Goal: Task Accomplishment & Management: Use online tool/utility

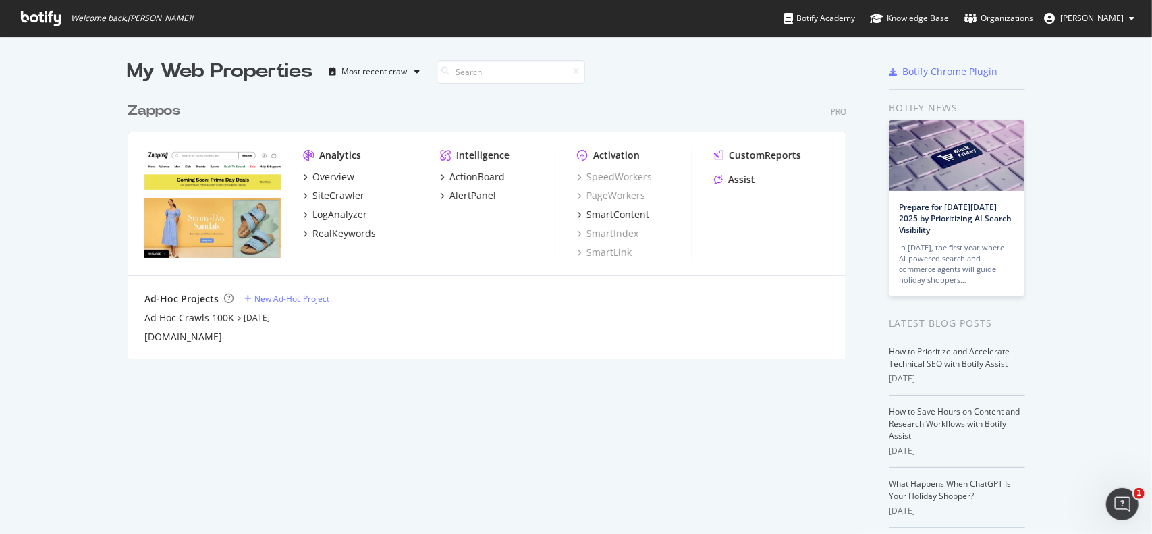
click at [155, 115] on div "Zappos" at bounding box center [154, 111] width 53 height 20
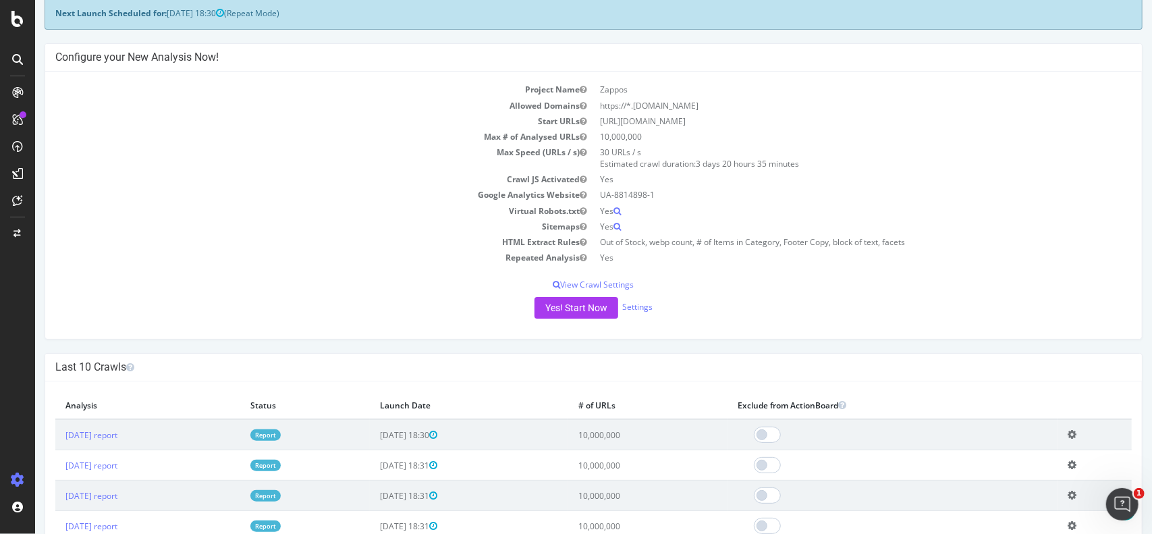
scroll to position [202, 0]
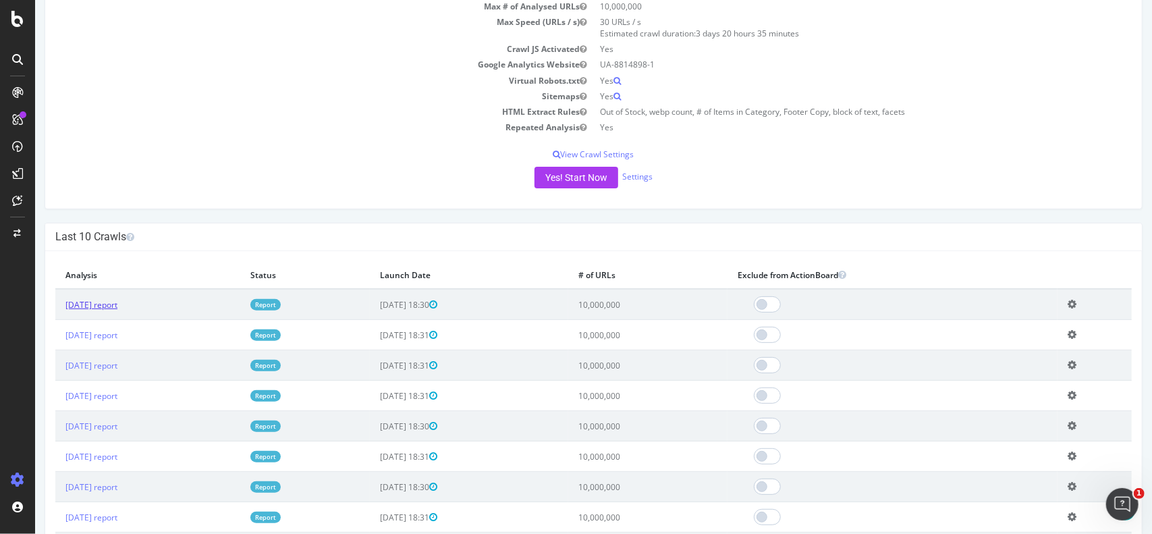
click at [98, 304] on link "[DATE] report" at bounding box center [91, 304] width 52 height 11
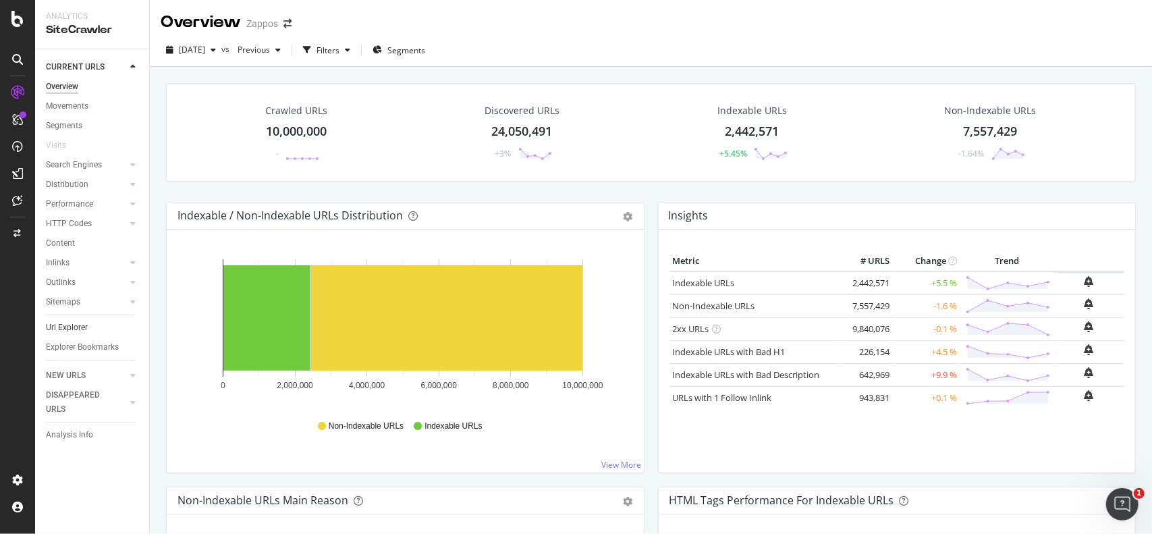
drag, startPoint x: 74, startPoint y: 325, endPoint x: 90, endPoint y: 326, distance: 16.2
click at [74, 325] on div "Url Explorer" at bounding box center [67, 327] width 42 height 14
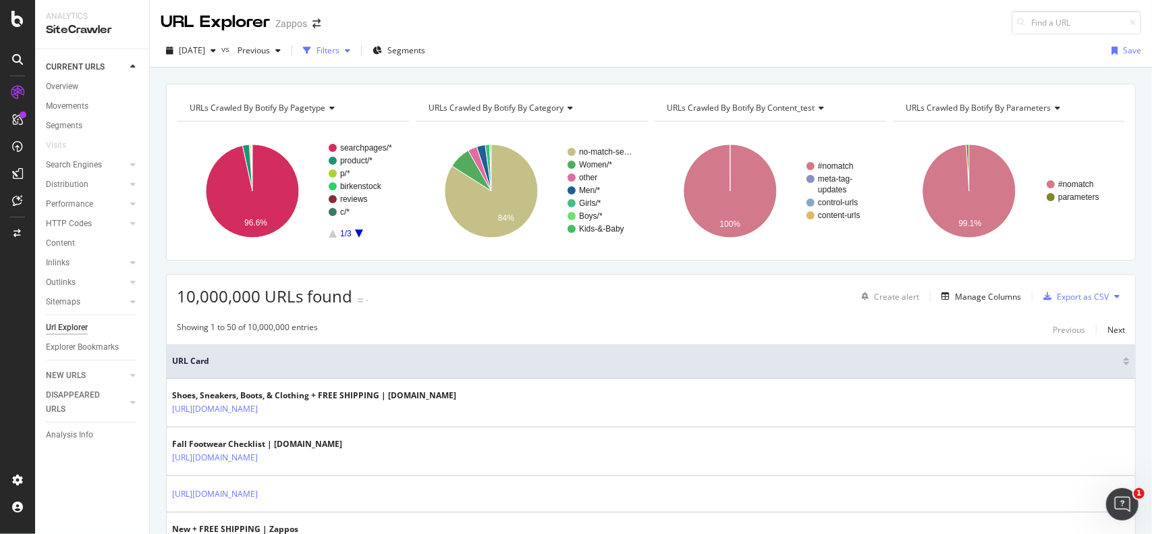
click at [350, 49] on icon "button" at bounding box center [347, 51] width 5 height 8
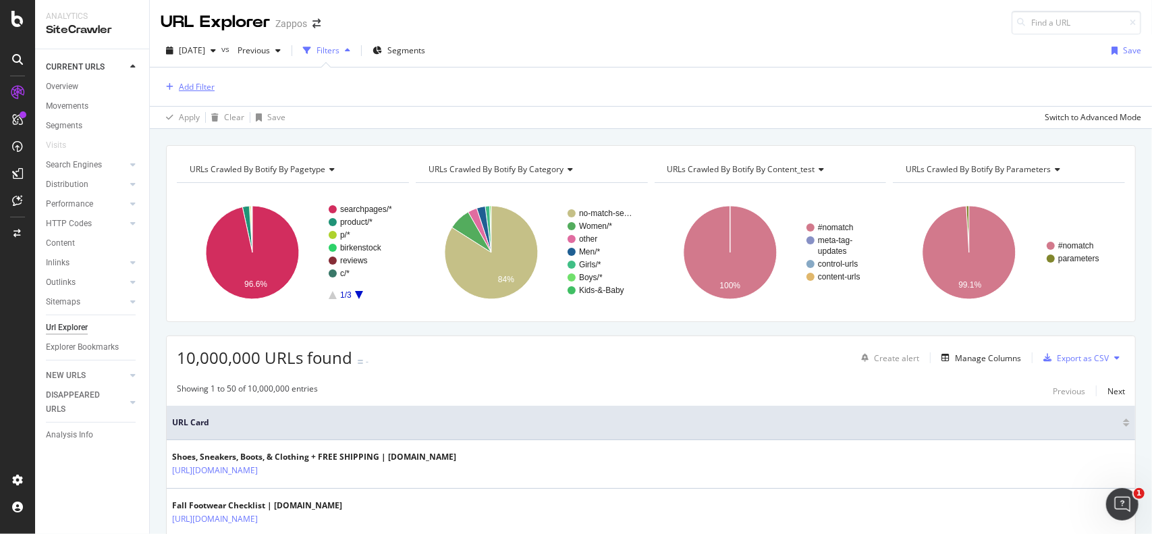
click at [203, 84] on div "Add Filter" at bounding box center [197, 86] width 36 height 11
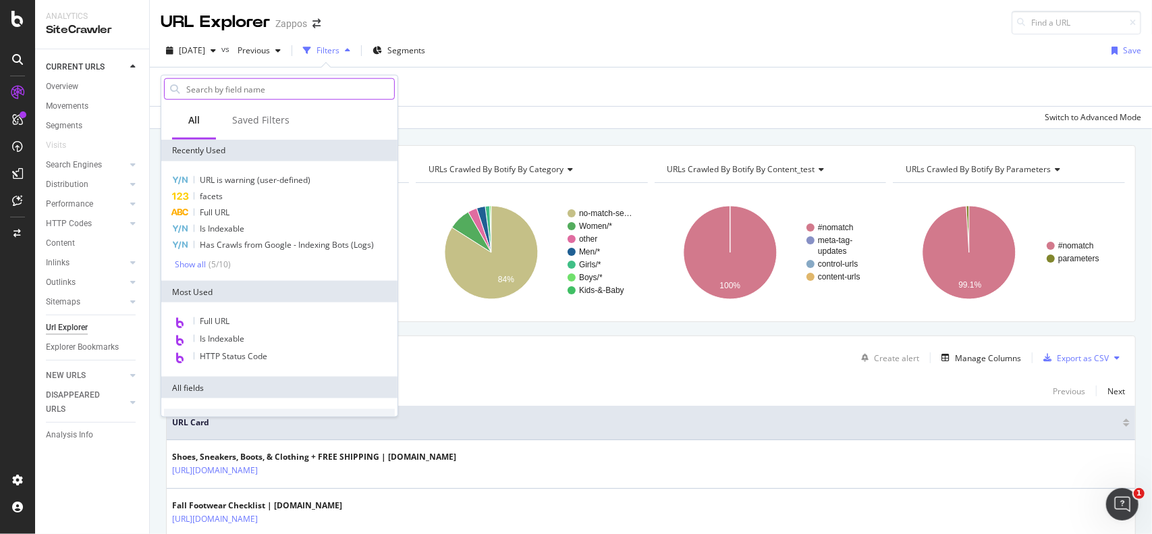
click at [231, 90] on input "text" at bounding box center [289, 89] width 209 height 20
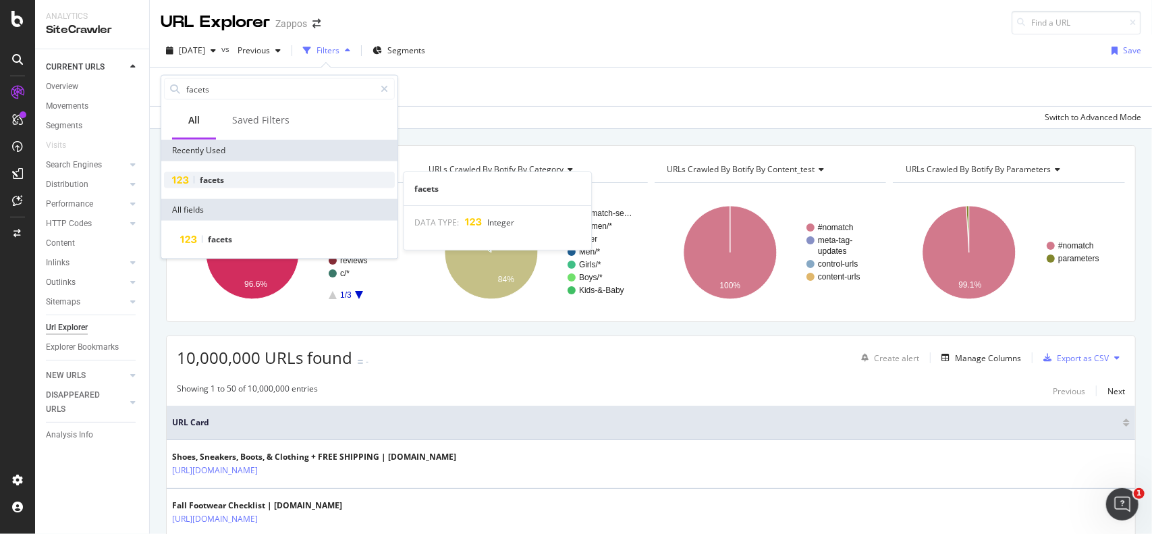
type input "facets"
click at [208, 176] on span "facets" at bounding box center [212, 179] width 24 height 11
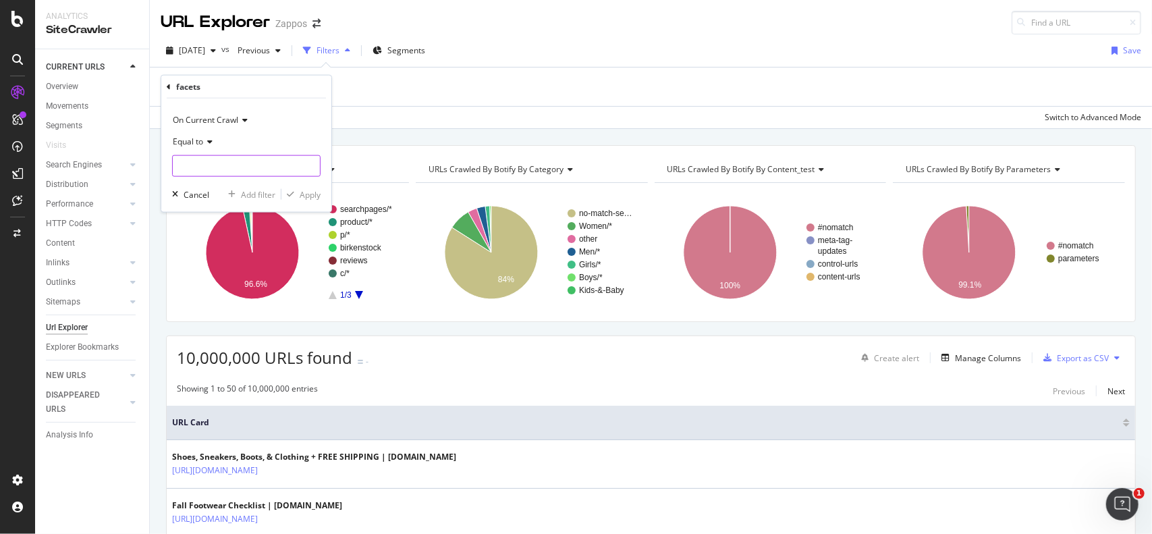
click at [208, 162] on input "number" at bounding box center [246, 166] width 148 height 22
type input "5"
click at [306, 192] on div "Apply" at bounding box center [310, 193] width 21 height 11
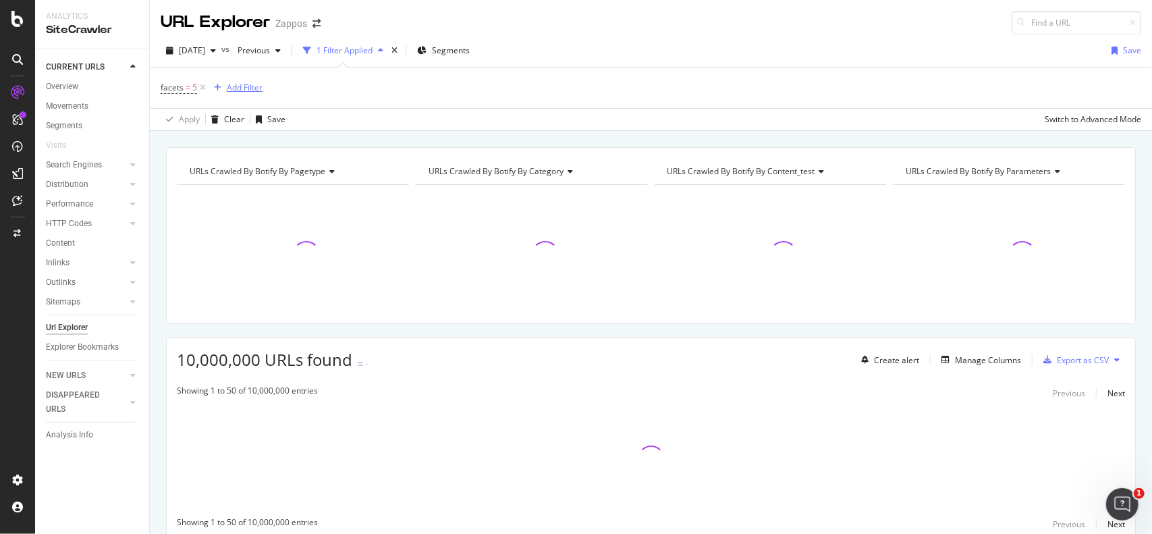
click at [244, 88] on div "Add Filter" at bounding box center [245, 87] width 36 height 11
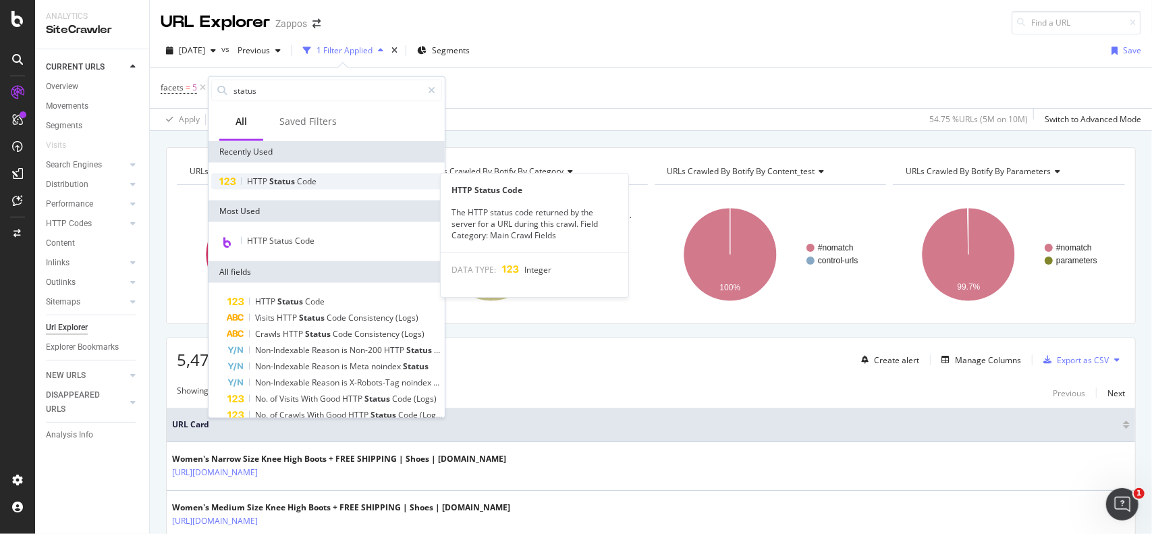
type input "status"
click at [289, 179] on span "Status" at bounding box center [283, 180] width 28 height 11
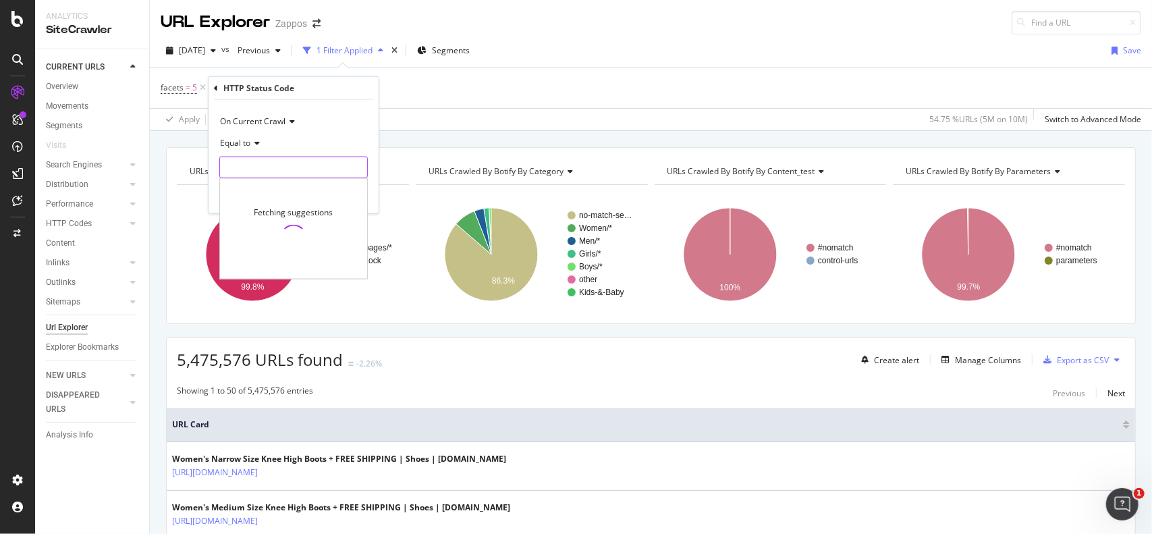
click at [277, 170] on input "number" at bounding box center [293, 168] width 148 height 22
type input "200"
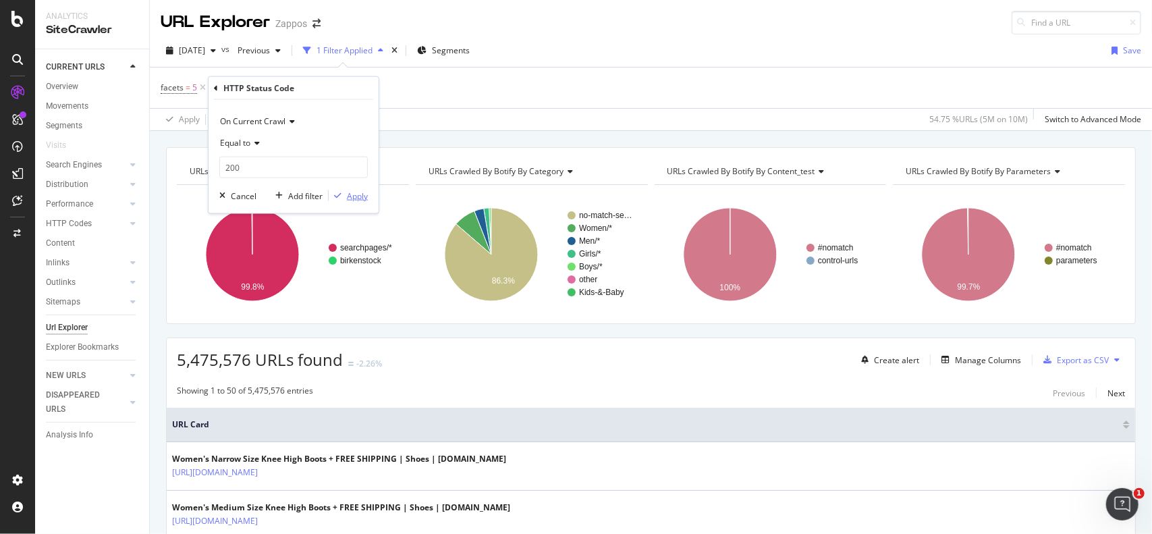
click at [354, 192] on div "Apply" at bounding box center [357, 195] width 21 height 11
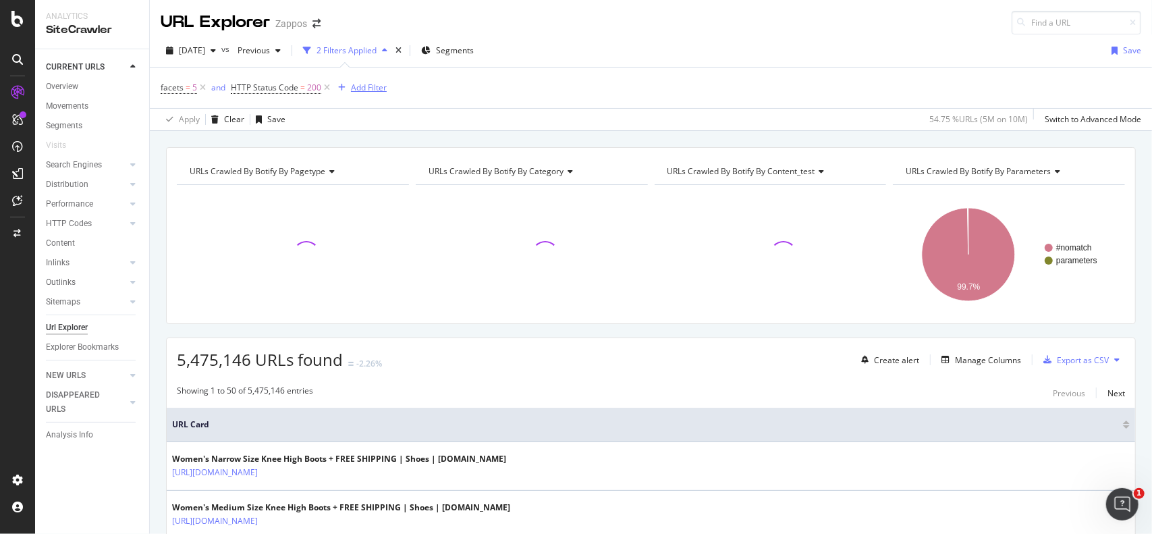
click at [373, 88] on div "Add Filter" at bounding box center [369, 87] width 36 height 11
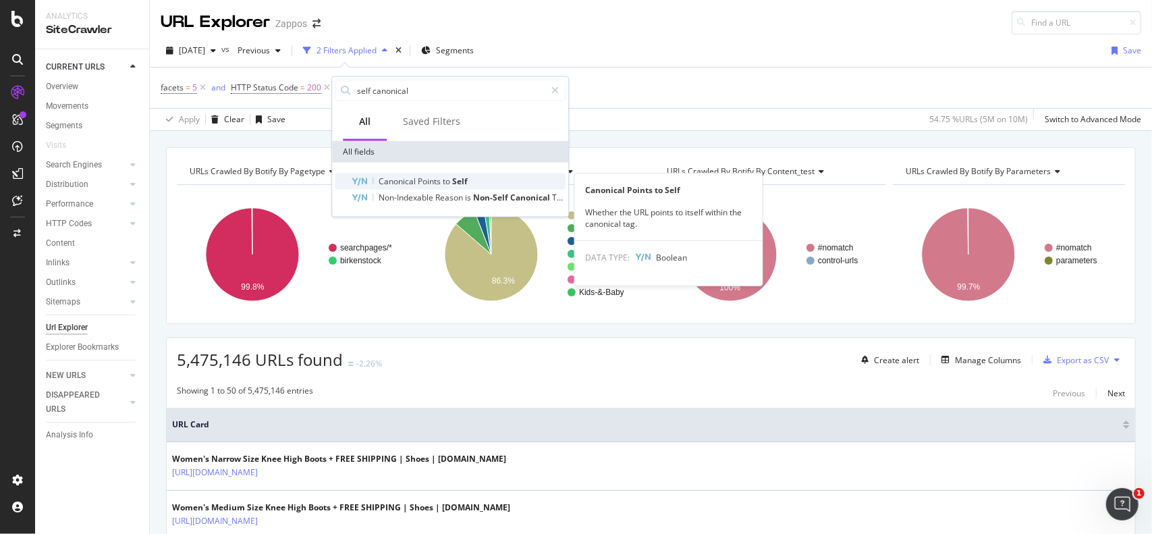
type input "self canonical"
click at [441, 183] on span "Points" at bounding box center [430, 180] width 25 height 11
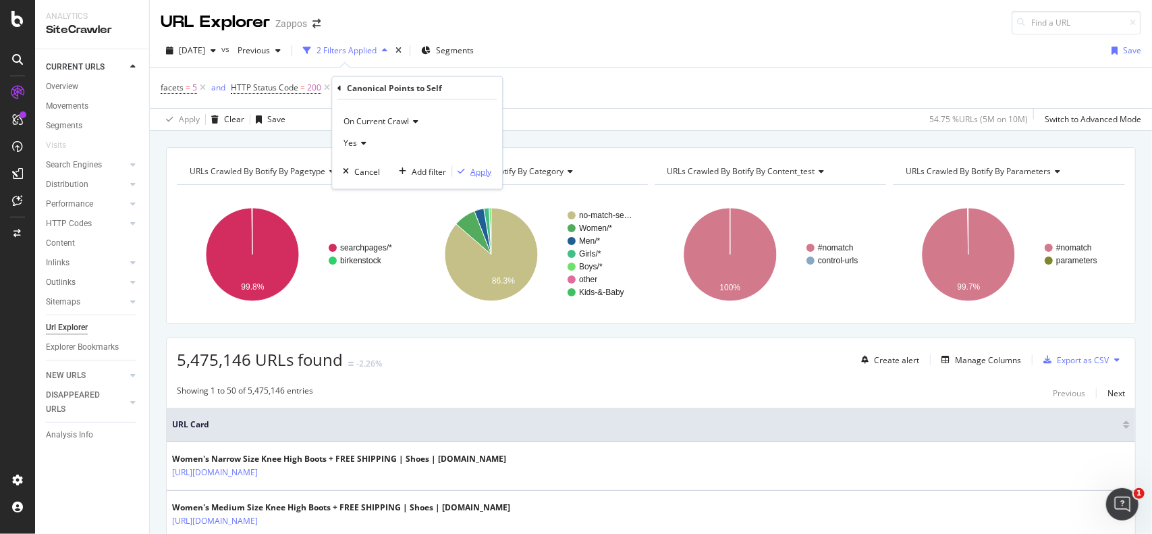
click at [470, 172] on div "button" at bounding box center [461, 171] width 18 height 8
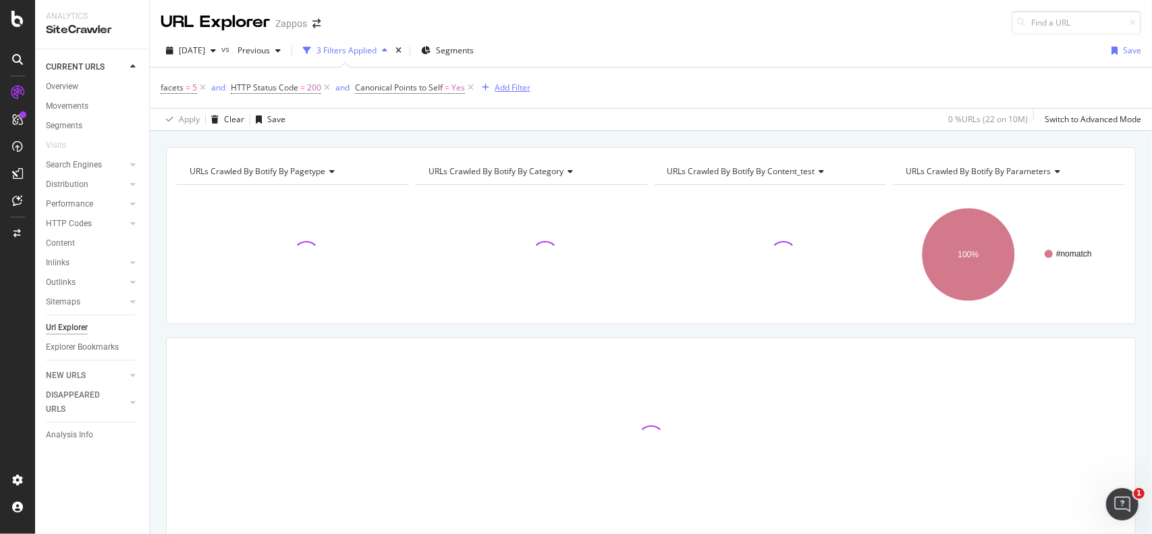
click at [511, 88] on div "Add Filter" at bounding box center [512, 87] width 36 height 11
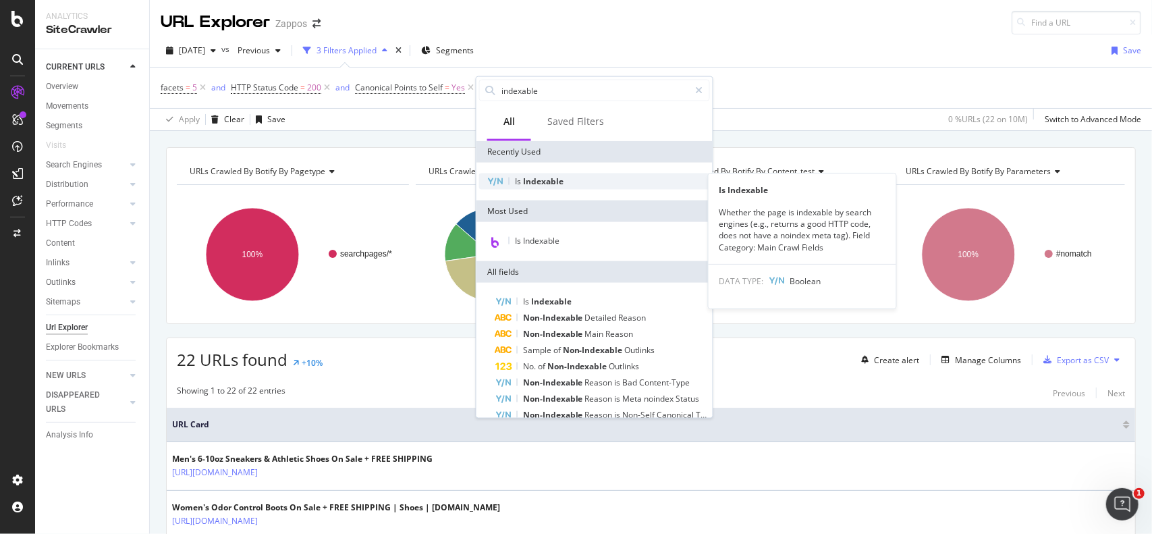
type input "indexable"
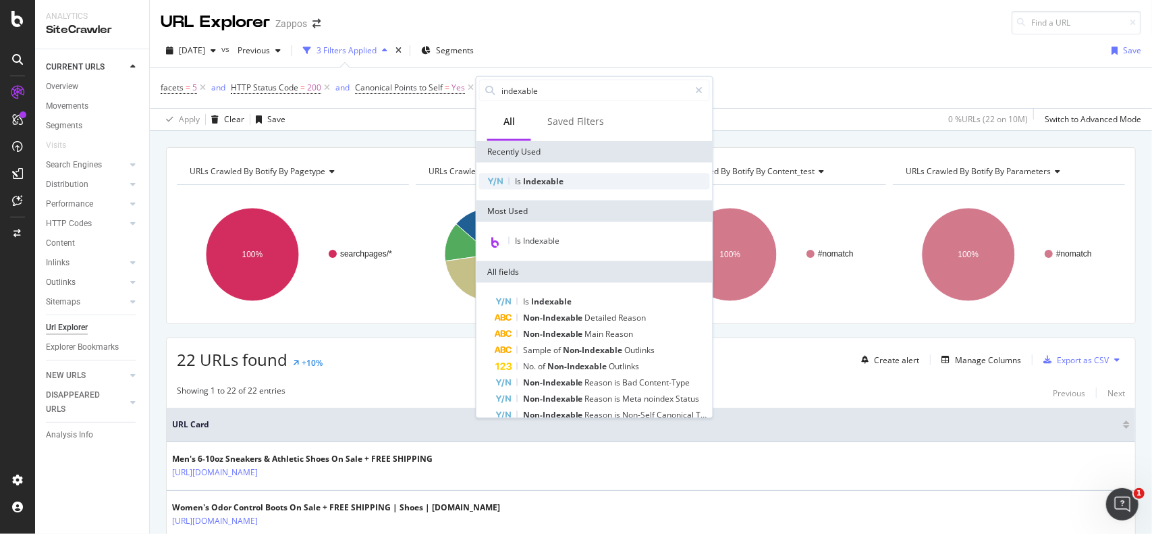
click at [544, 177] on span "Indexable" at bounding box center [543, 180] width 40 height 11
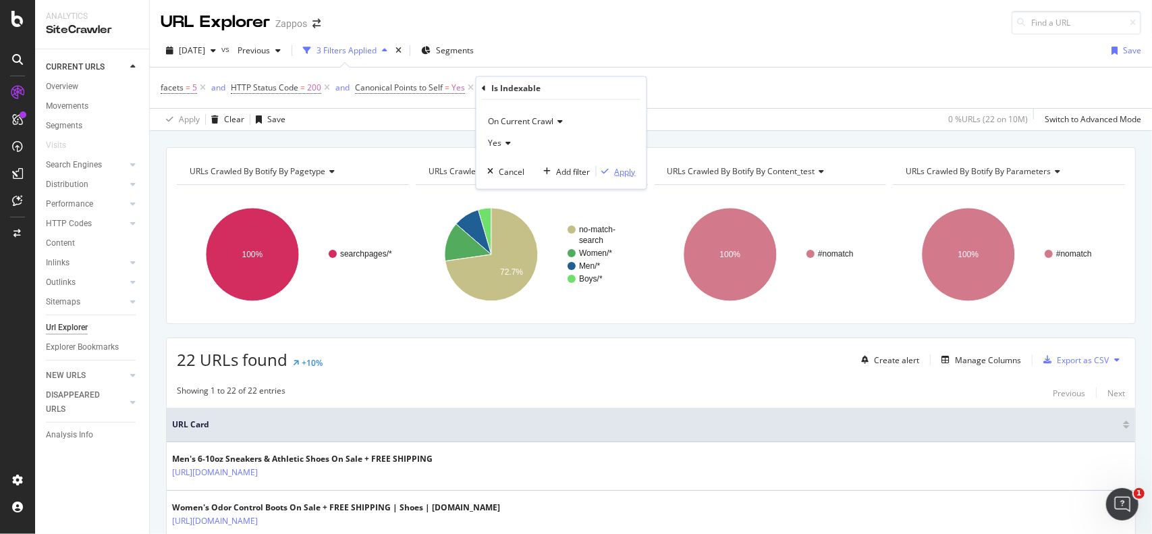
click at [622, 175] on div "Apply" at bounding box center [625, 170] width 21 height 11
click at [614, 88] on div "Add Filter" at bounding box center [613, 87] width 36 height 11
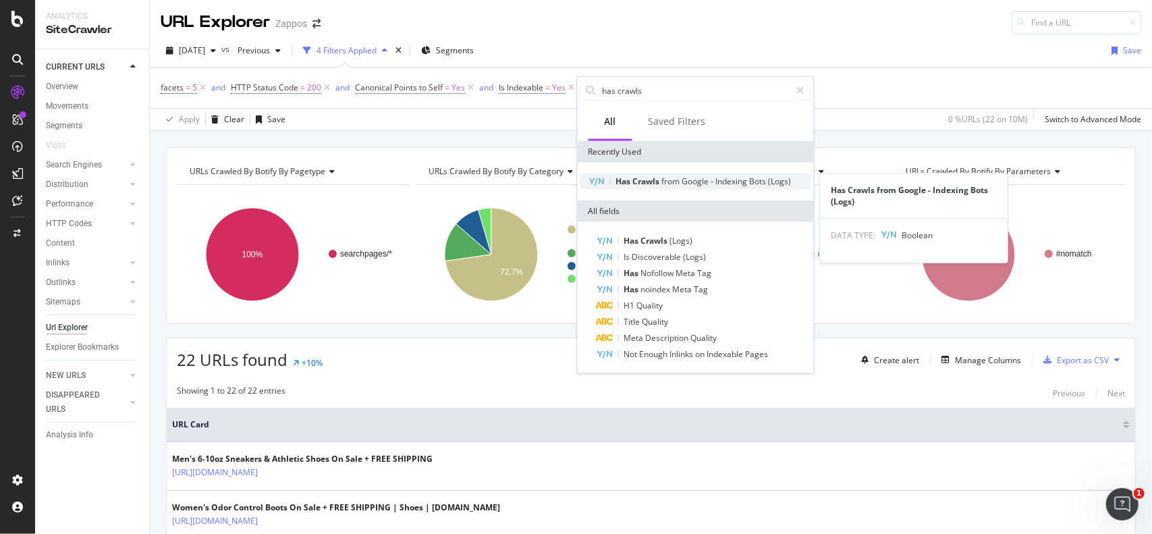
type input "has crawls"
click at [700, 184] on span "Google" at bounding box center [696, 180] width 29 height 11
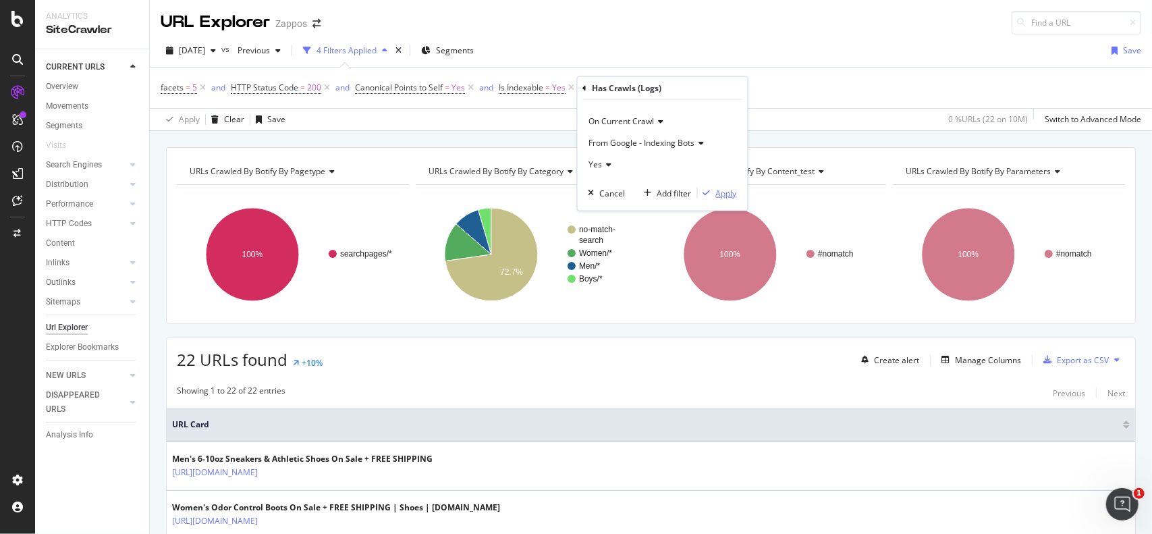
click at [721, 192] on div "Apply" at bounding box center [726, 192] width 21 height 11
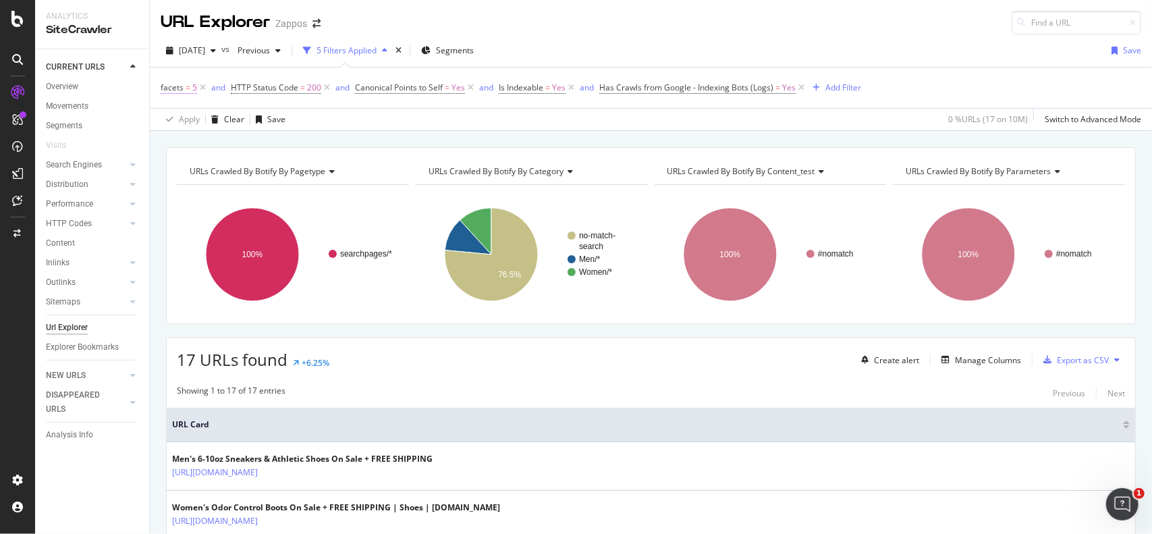
click at [168, 84] on span "facets" at bounding box center [172, 87] width 23 height 11
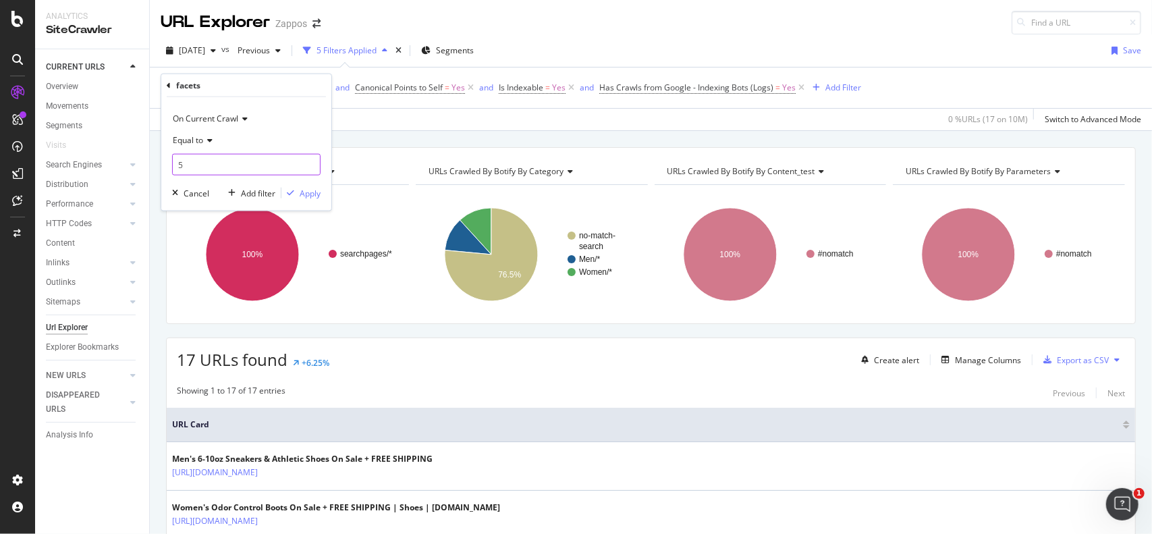
click at [194, 164] on input "5" at bounding box center [246, 165] width 148 height 22
type input "4"
click at [374, 120] on div "Apply Clear Save 0 % URLs ( 17 on 10M ) Switch to Advanced Mode" at bounding box center [651, 119] width 1002 height 22
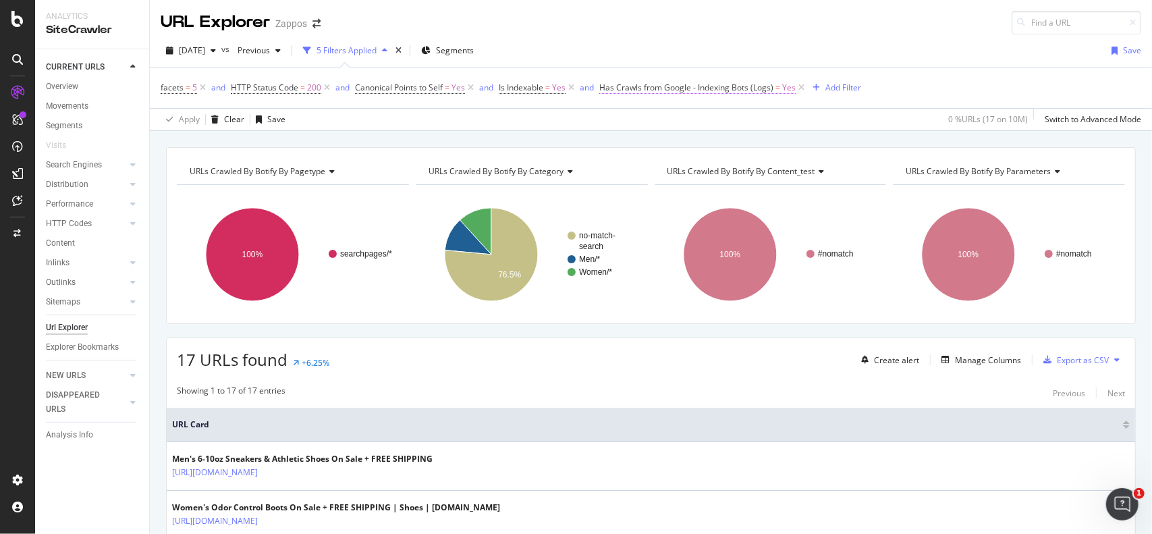
click at [786, 88] on span "Yes" at bounding box center [788, 87] width 13 height 19
click at [789, 110] on div "Apply Clear Save 0 % URLs ( 17 on 10M ) Switch to Advanced Mode" at bounding box center [651, 119] width 1002 height 22
click at [799, 86] on icon at bounding box center [800, 87] width 11 height 13
click at [470, 87] on icon at bounding box center [470, 87] width 11 height 13
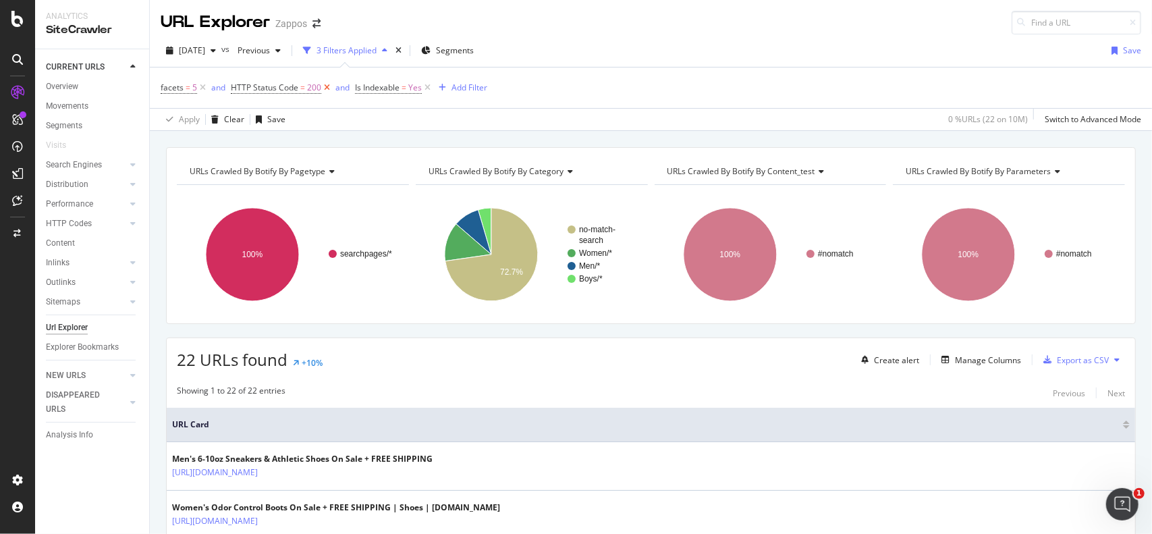
click at [326, 90] on icon at bounding box center [326, 87] width 11 height 13
click at [303, 84] on icon at bounding box center [303, 87] width 11 height 13
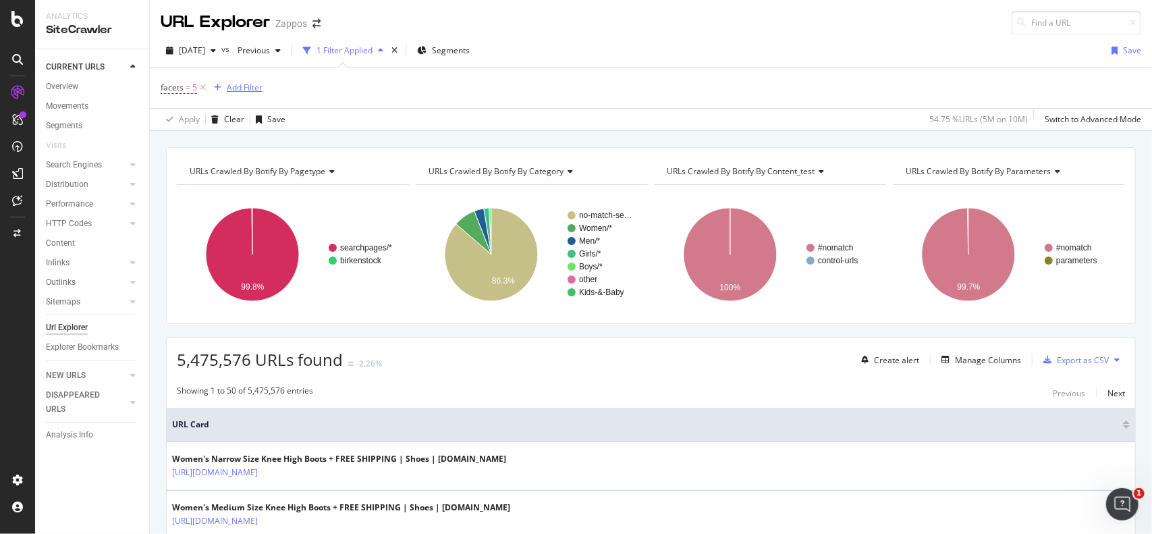
click at [250, 90] on div "Add Filter" at bounding box center [245, 87] width 36 height 11
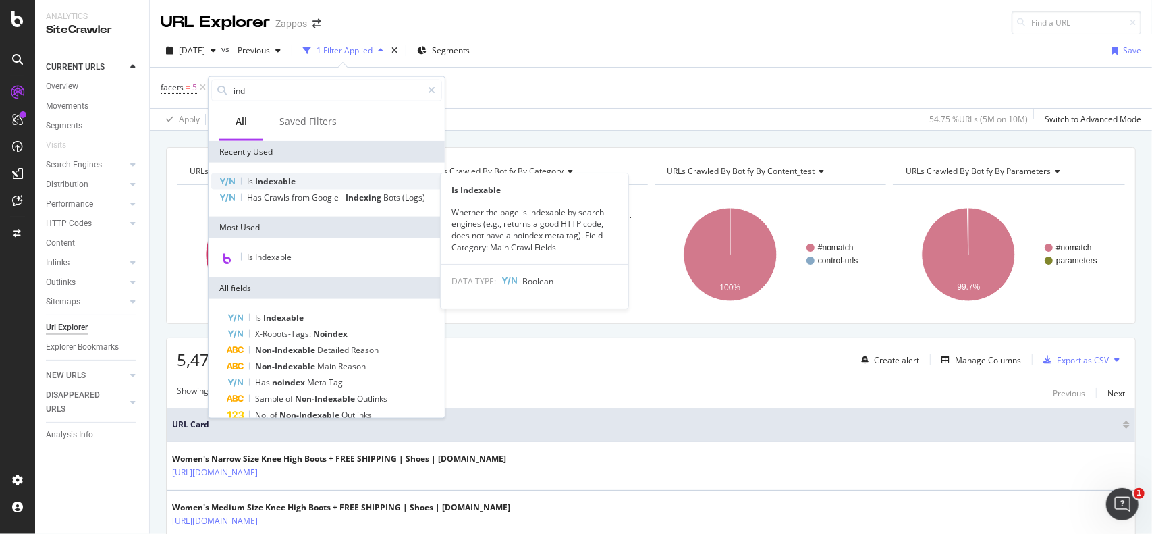
type input "ind"
click at [277, 175] on span "Indexable" at bounding box center [275, 180] width 40 height 11
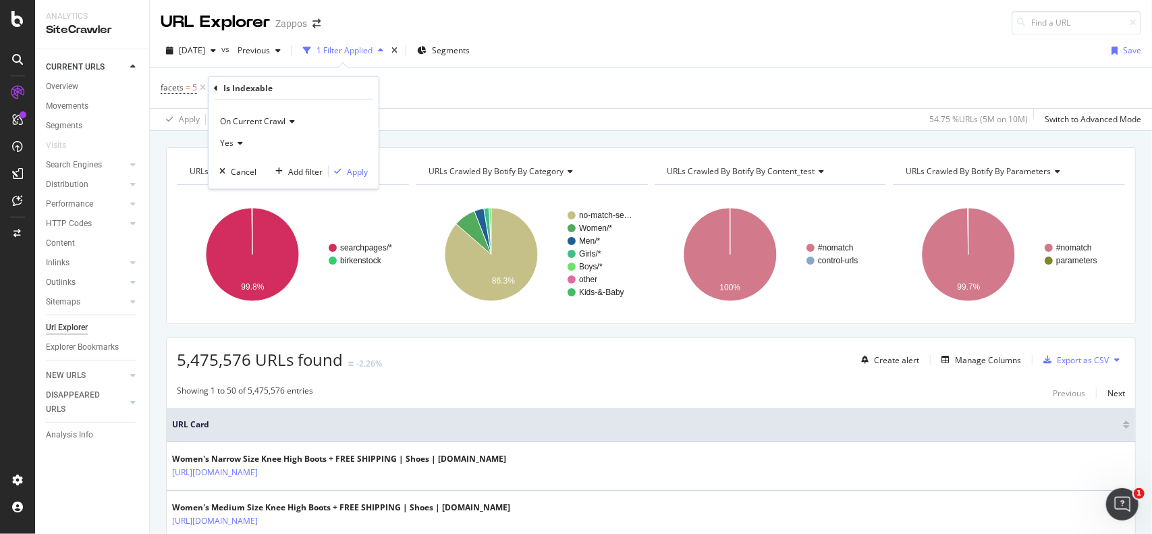
click at [237, 146] on icon at bounding box center [237, 143] width 9 height 8
click at [231, 181] on div "No" at bounding box center [295, 188] width 144 height 18
click at [346, 168] on div "button" at bounding box center [338, 171] width 18 height 8
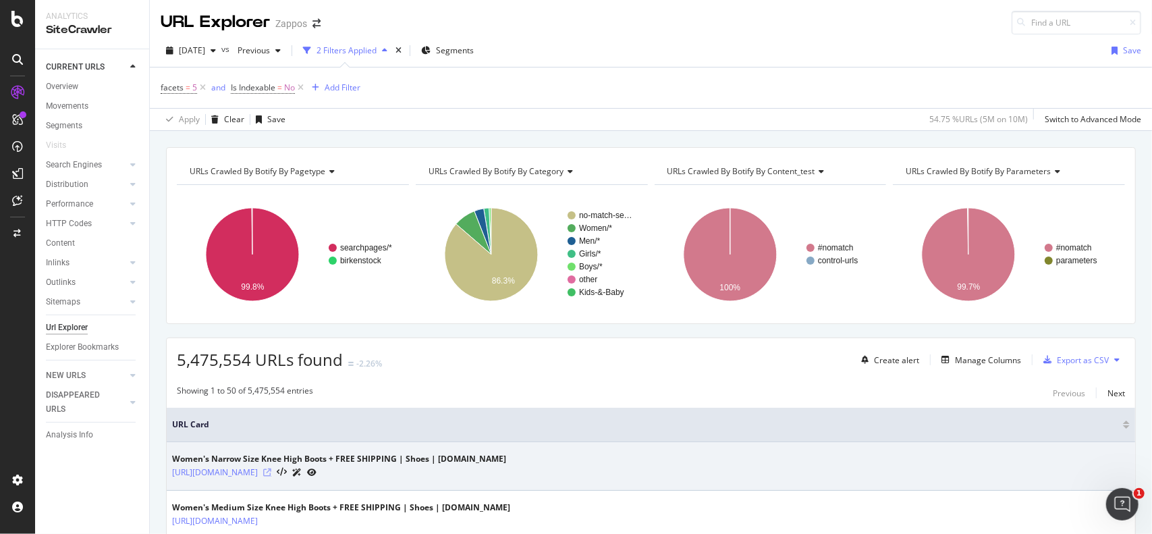
click at [271, 470] on icon at bounding box center [267, 472] width 8 height 8
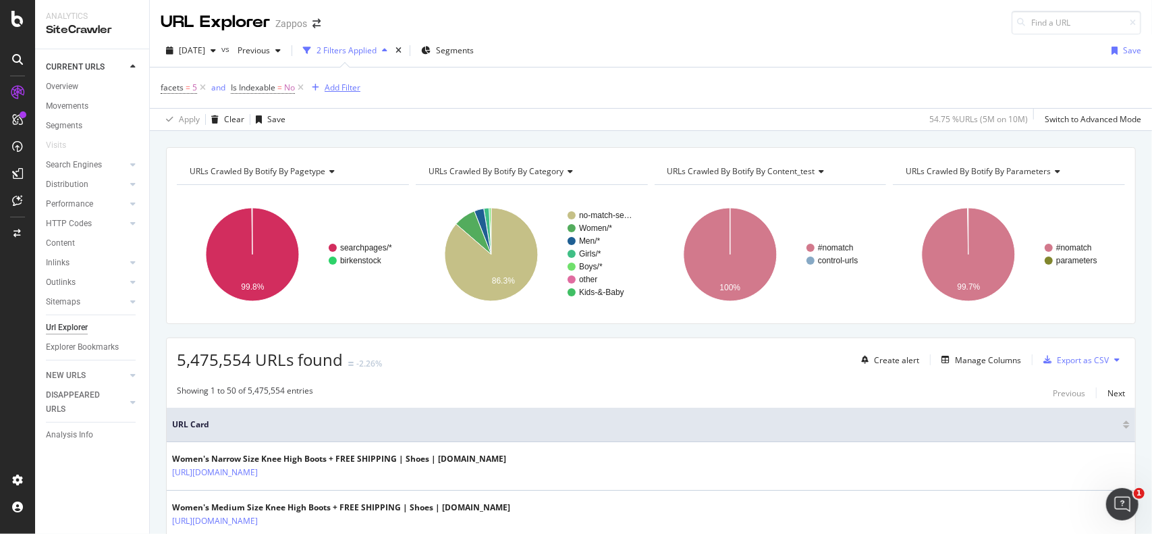
click at [331, 89] on div "Add Filter" at bounding box center [342, 87] width 36 height 11
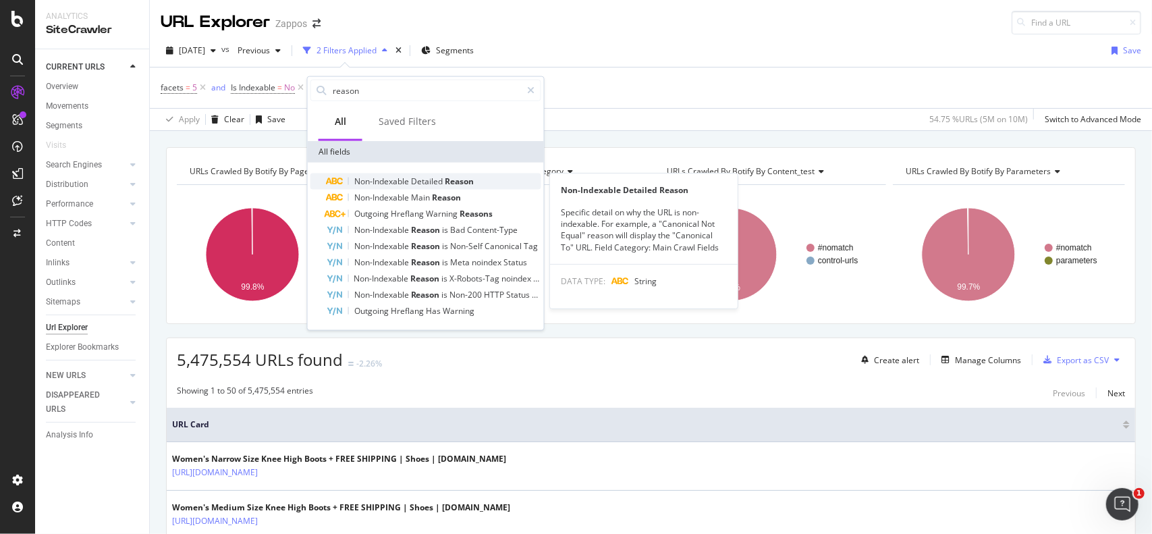
type input "reason"
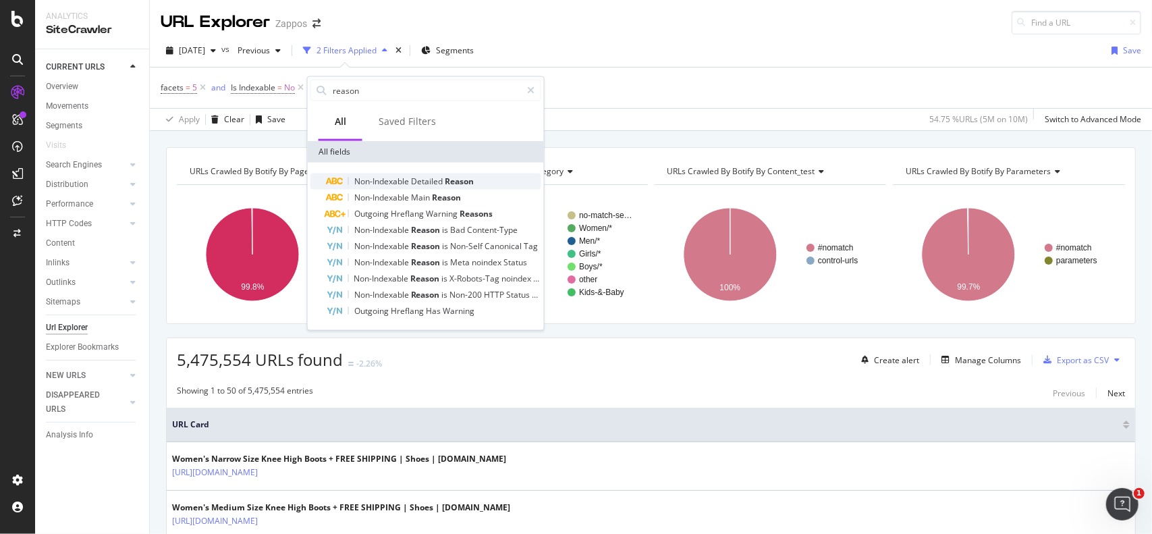
click at [389, 181] on span "Non-Indexable" at bounding box center [382, 180] width 57 height 11
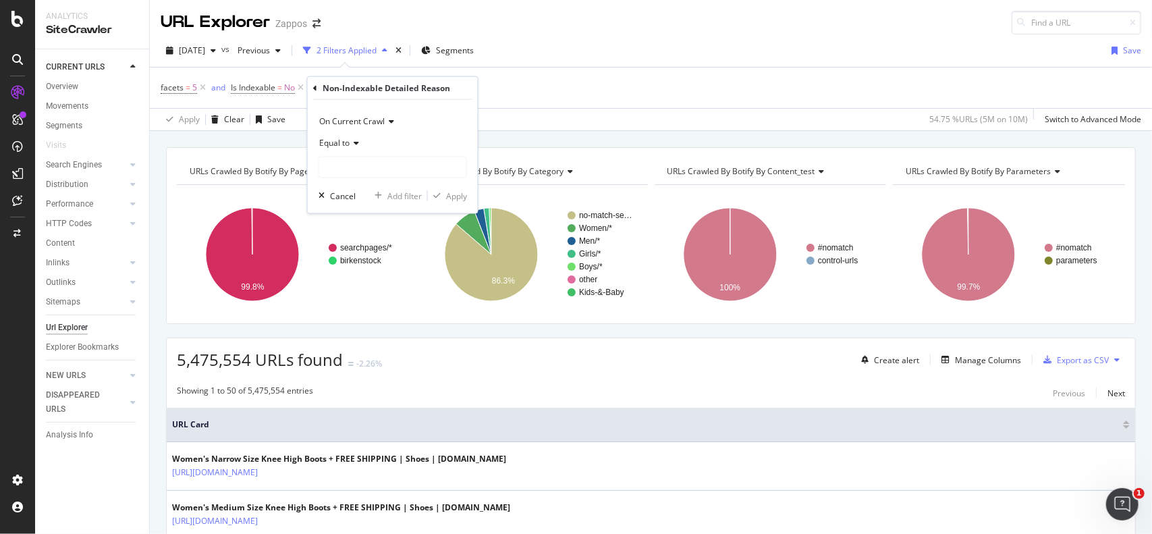
click at [311, 90] on div "Non-Indexable Detailed Reason On Current Crawl Equal to Cancel Add filter Apply" at bounding box center [393, 145] width 170 height 136
click at [602, 94] on div "facets = 5 and Is Indexable = No and Non-Indexable Detailed Reason = missing va…" at bounding box center [651, 87] width 980 height 40
click at [525, 87] on icon at bounding box center [522, 87] width 11 height 13
click at [967, 358] on div "Manage Columns" at bounding box center [988, 359] width 66 height 11
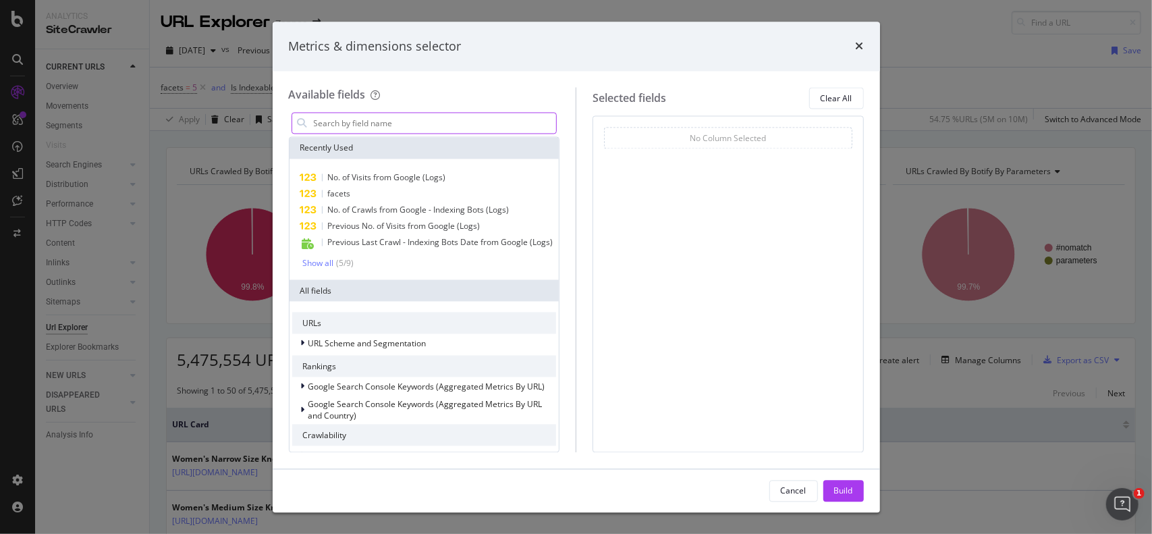
click at [372, 122] on input "modal" at bounding box center [434, 123] width 244 height 20
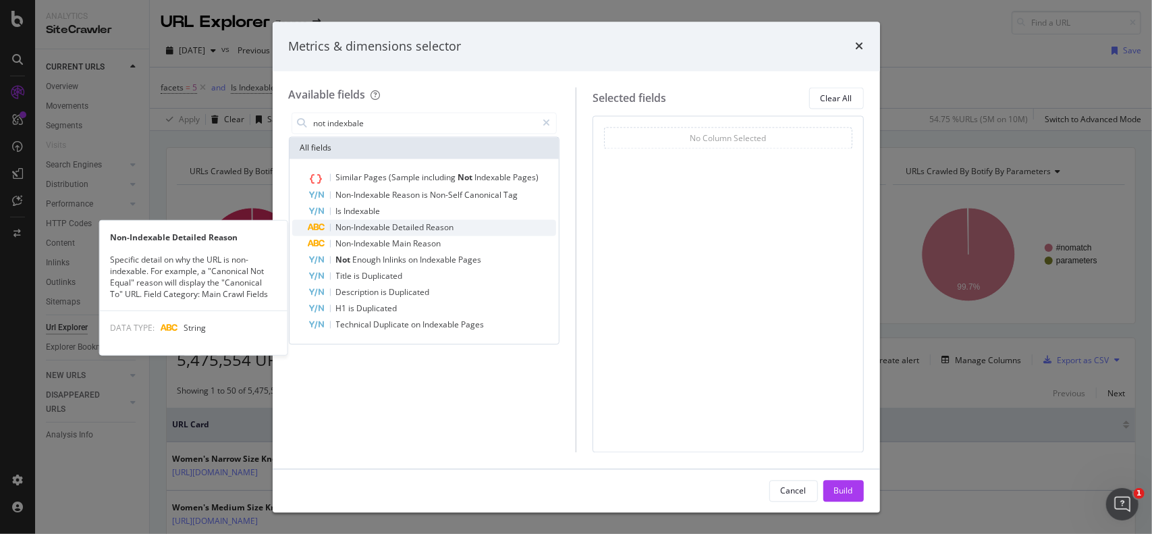
type input "not indexbale"
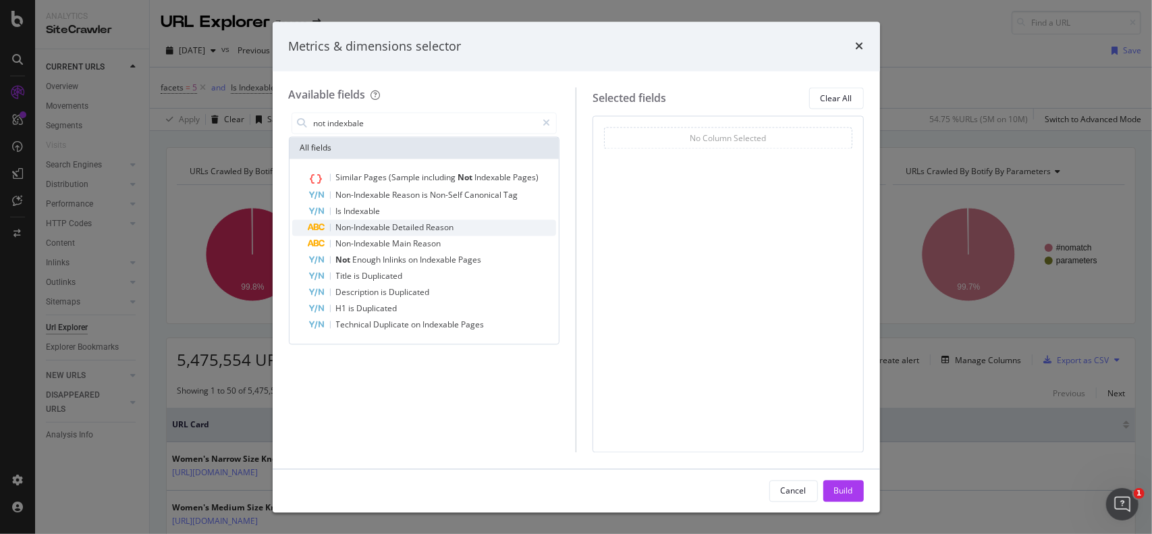
click at [393, 225] on span "Non-Indexable" at bounding box center [364, 227] width 57 height 11
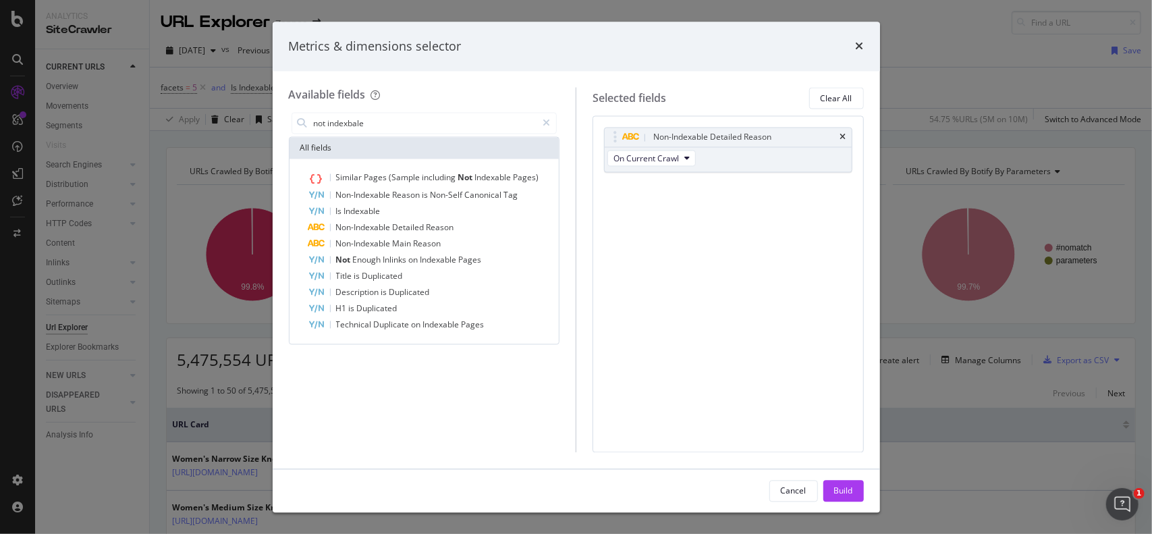
drag, startPoint x: 840, startPoint y: 489, endPoint x: 766, endPoint y: 326, distance: 179.3
click at [840, 487] on div "Build" at bounding box center [843, 489] width 19 height 11
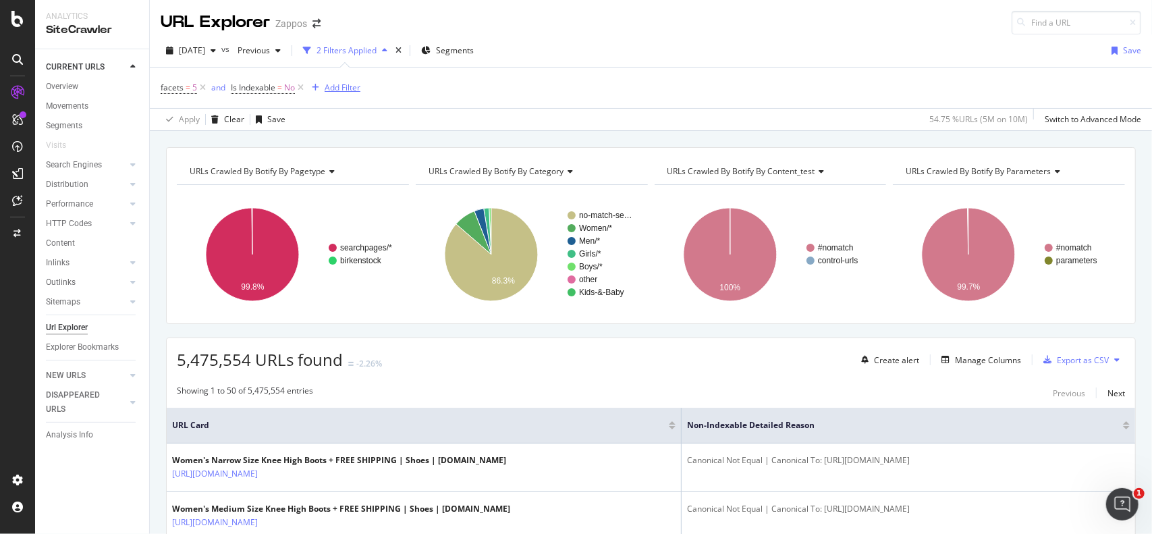
click at [341, 89] on div "Add Filter" at bounding box center [342, 87] width 36 height 11
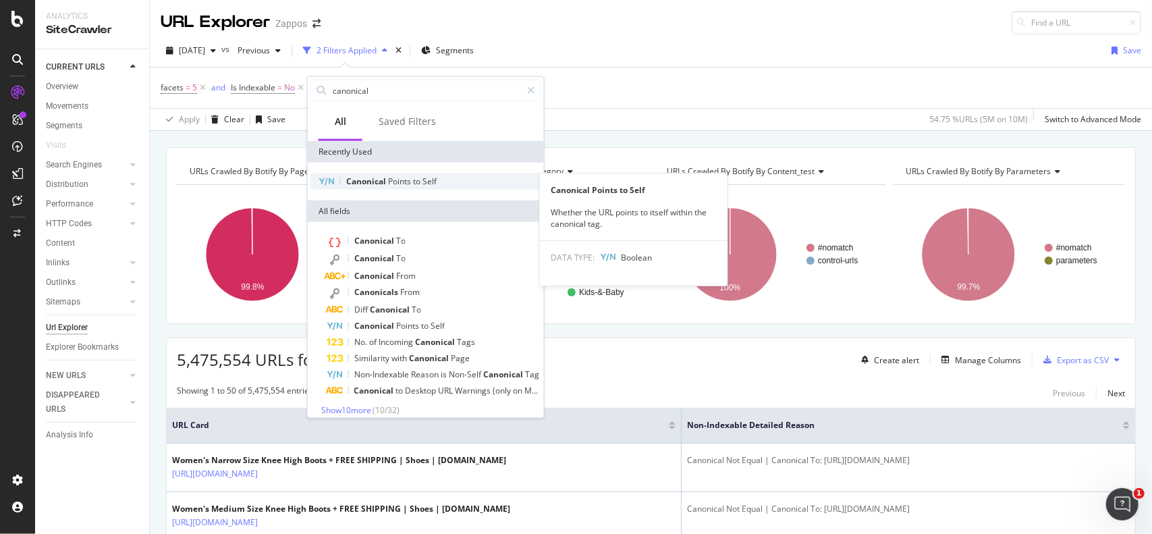
type input "canonical"
click at [379, 181] on span "Canonical" at bounding box center [367, 180] width 42 height 11
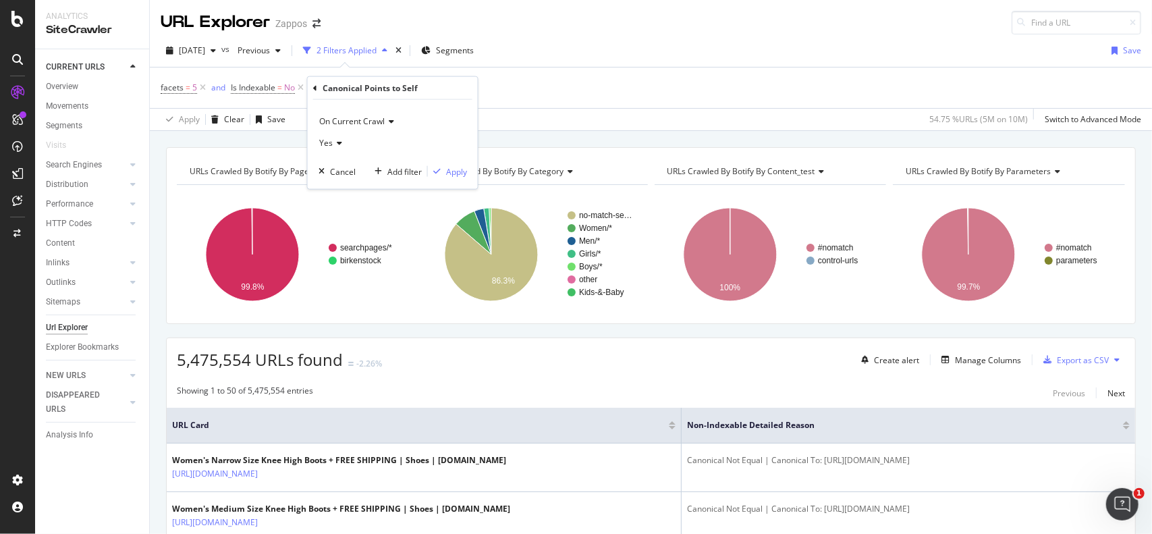
click at [333, 144] on icon at bounding box center [337, 143] width 9 height 8
click at [337, 181] on div "No" at bounding box center [394, 188] width 144 height 18
click at [461, 171] on div "Apply" at bounding box center [456, 170] width 21 height 11
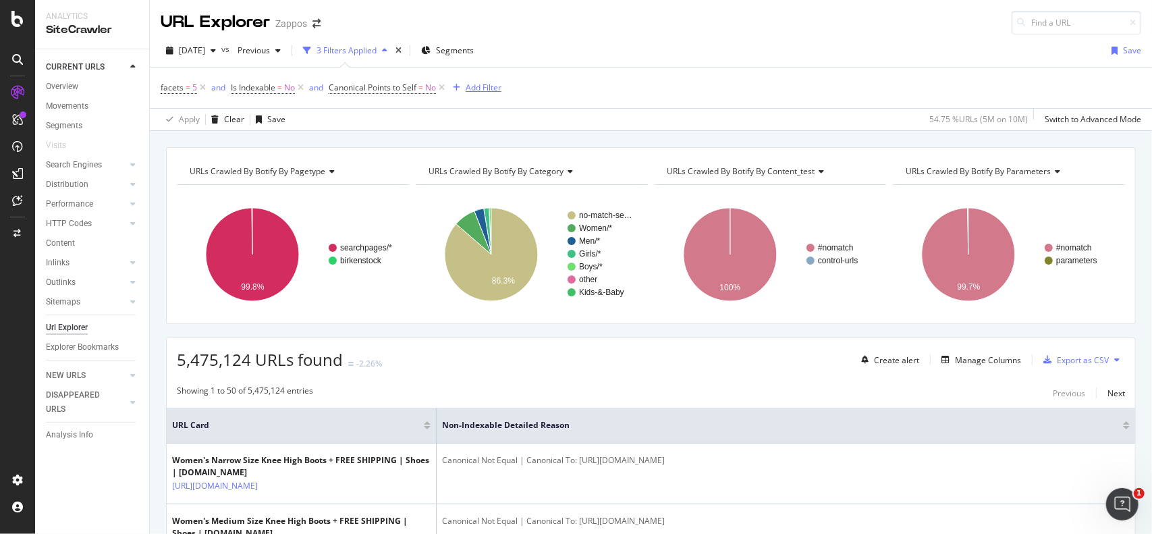
click at [476, 88] on div "Add Filter" at bounding box center [483, 87] width 36 height 11
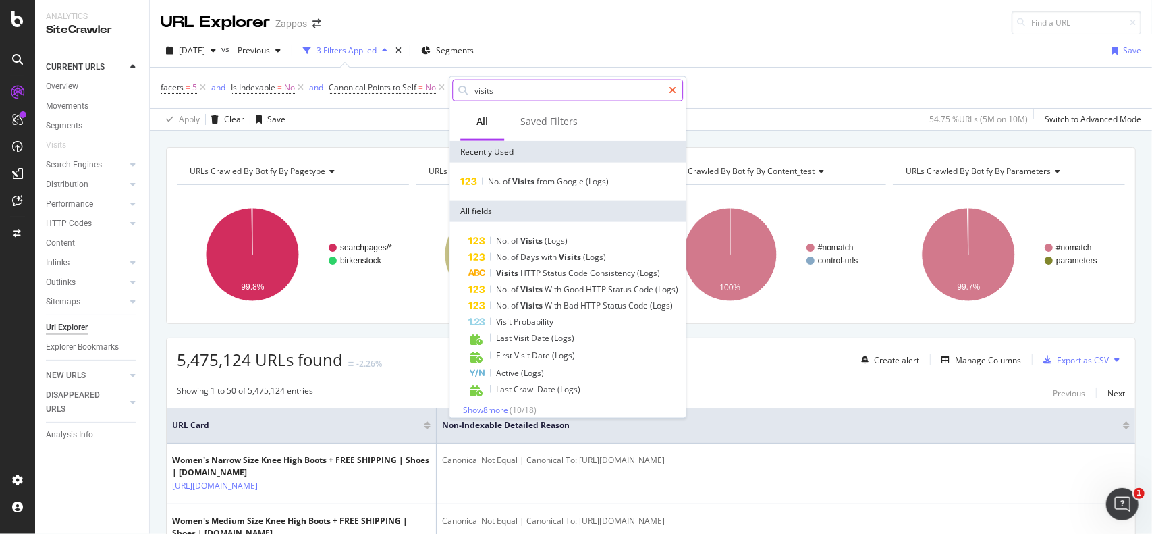
type input "visits"
click at [671, 88] on icon at bounding box center [672, 90] width 7 height 9
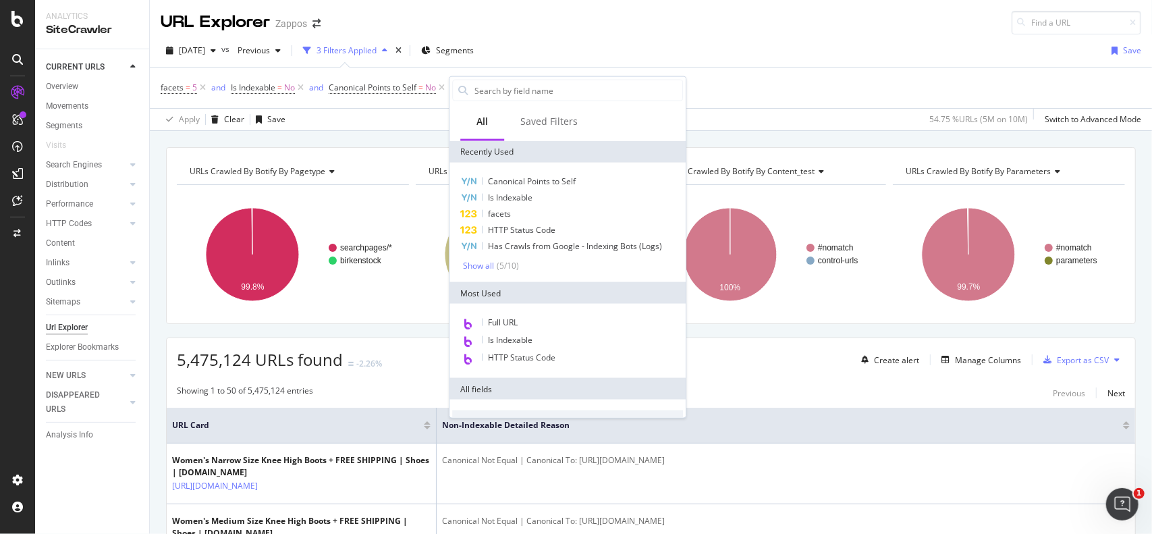
click at [738, 82] on div "facets = 5 and Is Indexable = No and Canonical Points to Self = No Add Filter" at bounding box center [651, 87] width 980 height 40
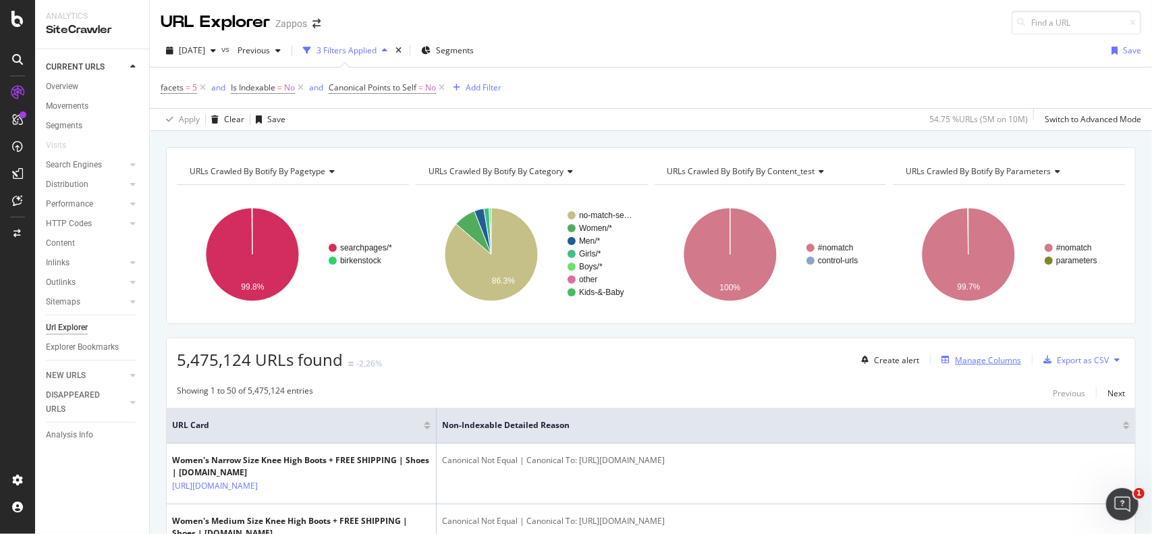
click at [965, 360] on div "Manage Columns" at bounding box center [988, 359] width 66 height 11
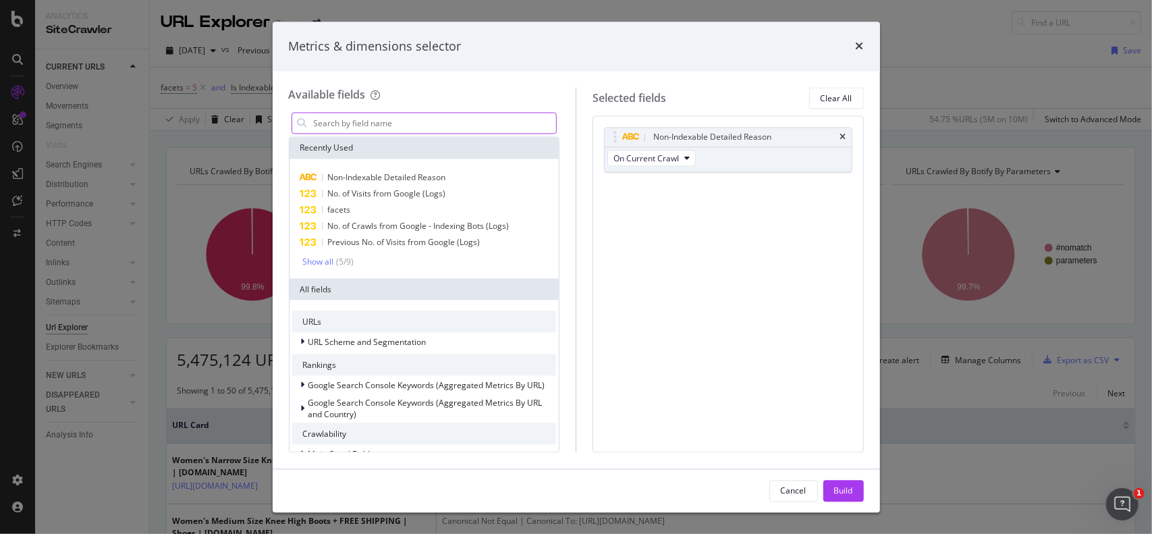
click at [406, 121] on input "modal" at bounding box center [434, 123] width 244 height 20
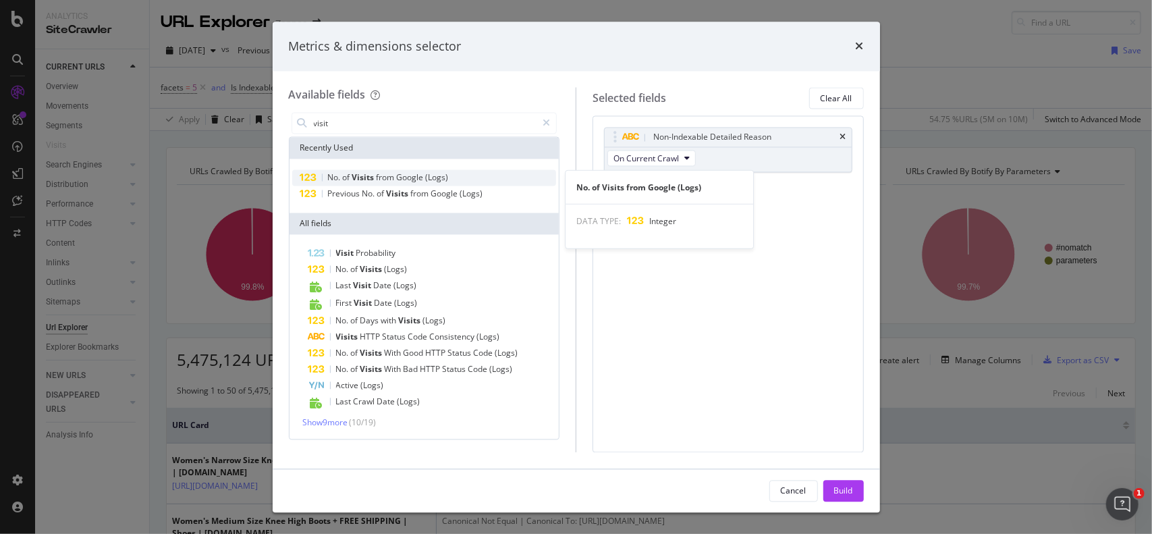
type input "visit"
click at [401, 174] on span "Google" at bounding box center [411, 177] width 29 height 11
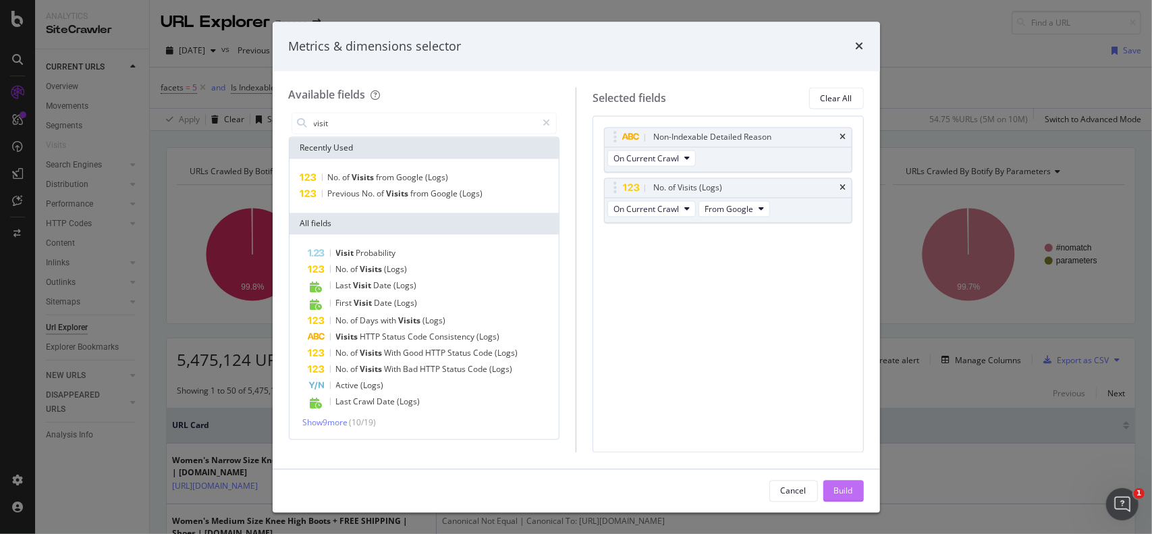
click at [850, 487] on div "Build" at bounding box center [843, 489] width 19 height 11
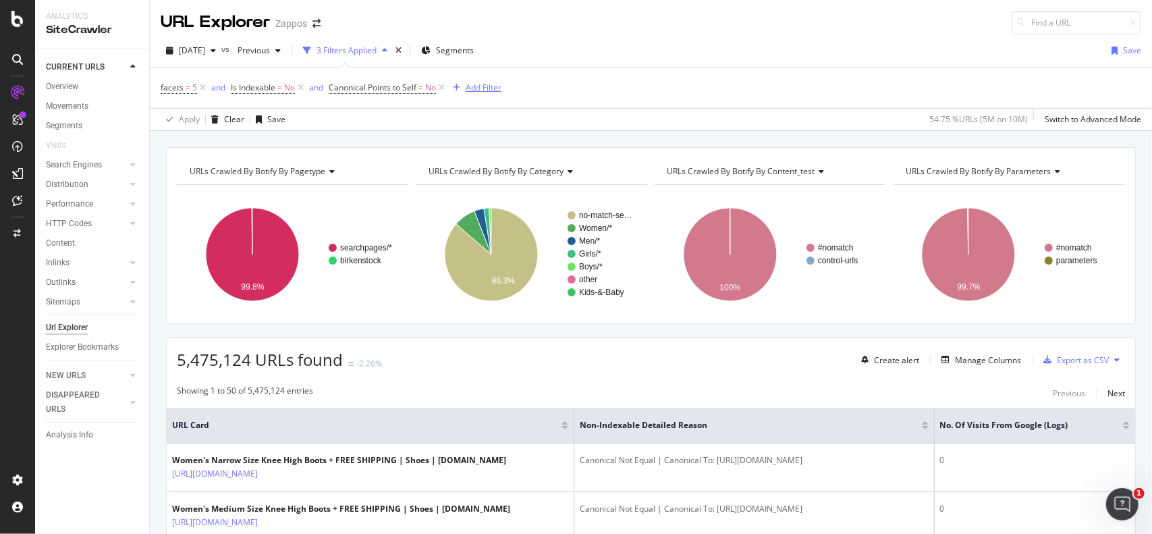
click at [481, 87] on div "Add Filter" at bounding box center [483, 87] width 36 height 11
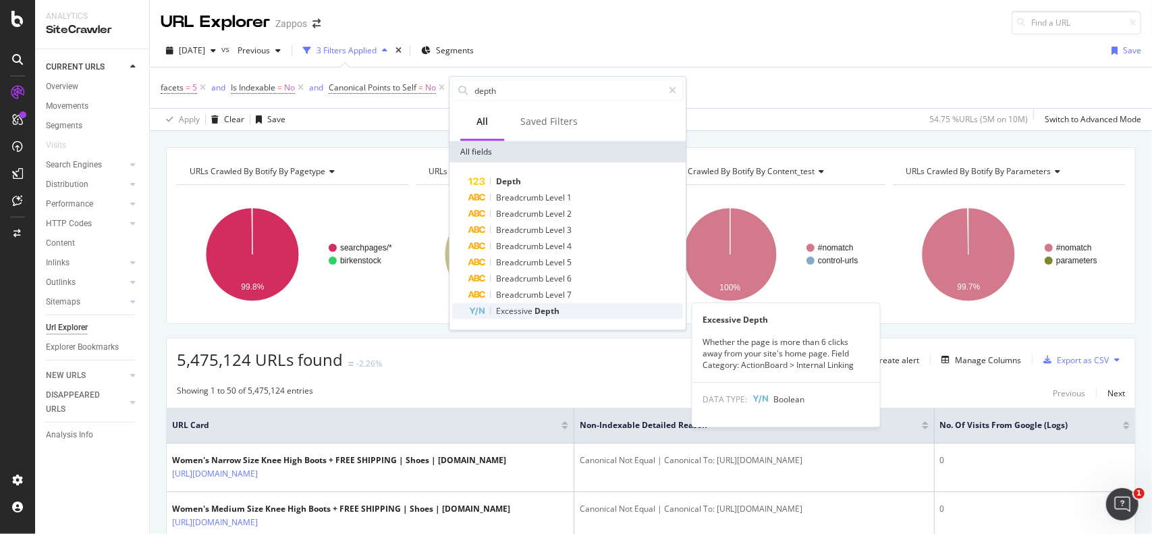
type input "depth"
click at [509, 308] on span "Excessive" at bounding box center [515, 310] width 38 height 11
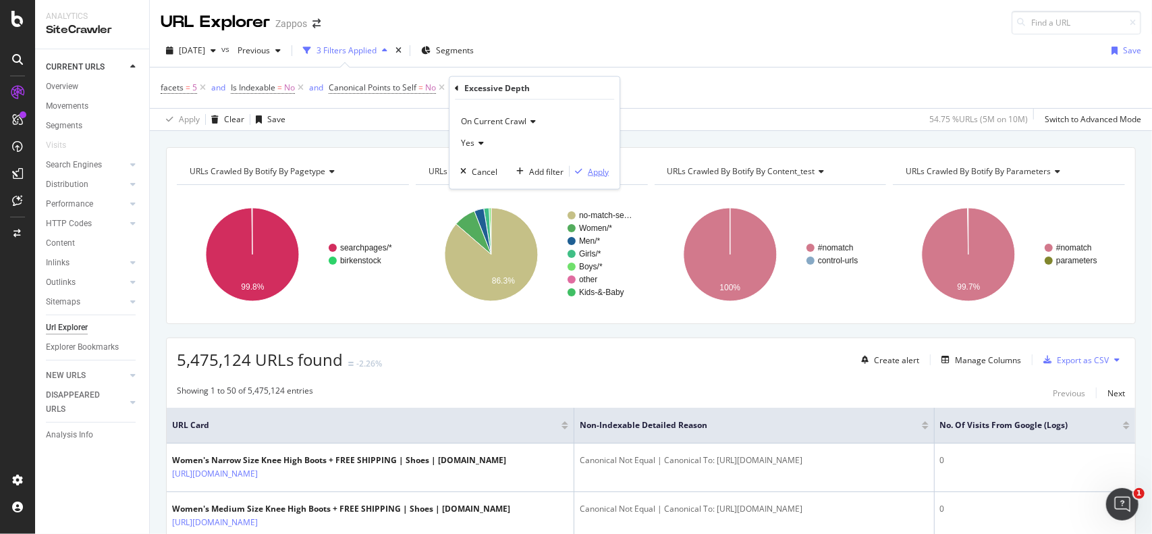
click at [592, 168] on div "Apply" at bounding box center [598, 170] width 21 height 11
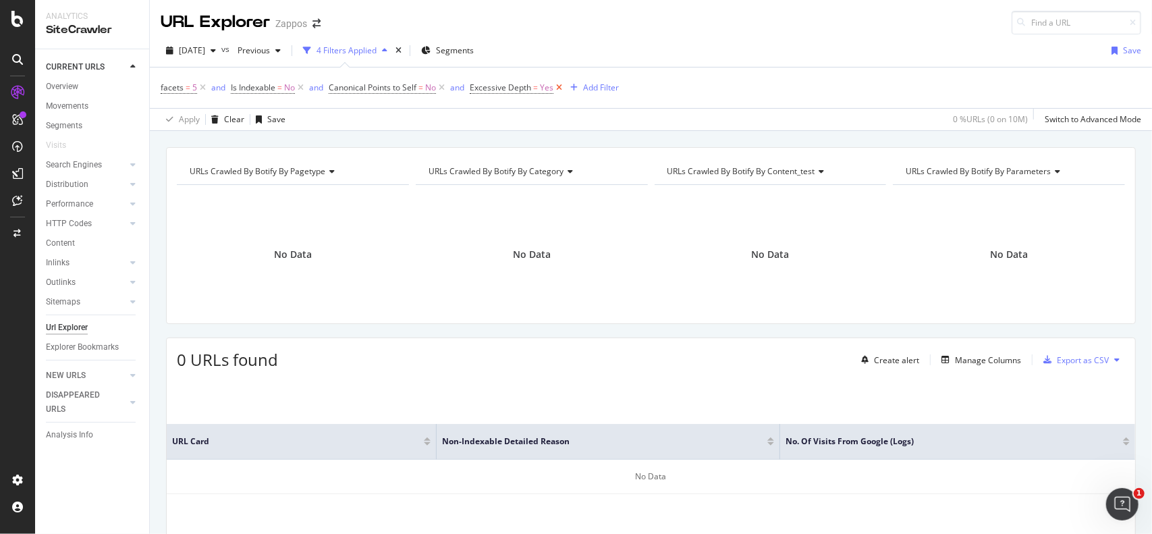
click at [560, 88] on icon at bounding box center [558, 87] width 11 height 13
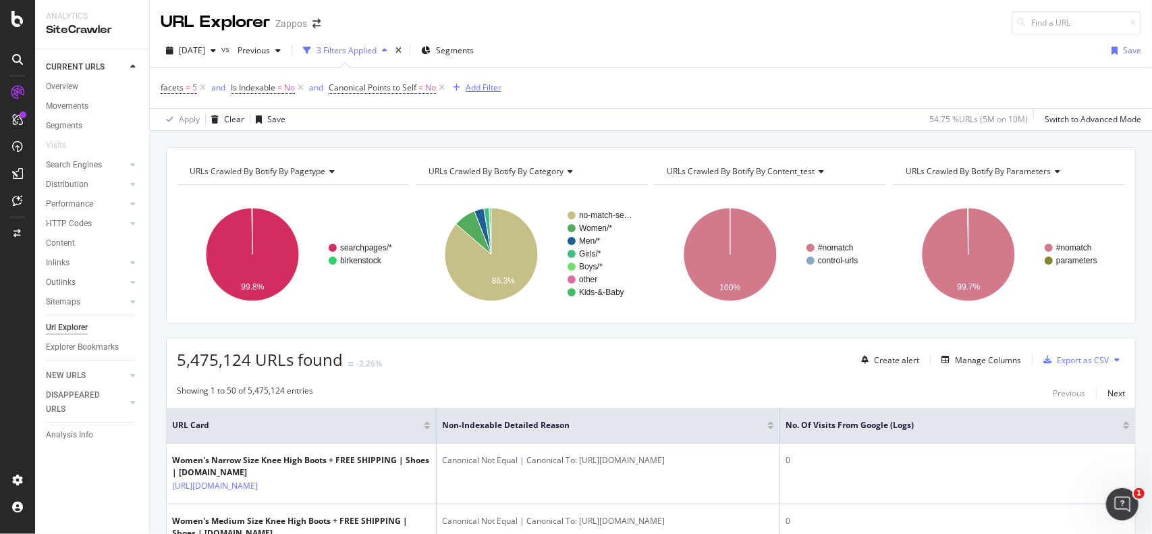
click at [474, 88] on div "Add Filter" at bounding box center [483, 87] width 36 height 11
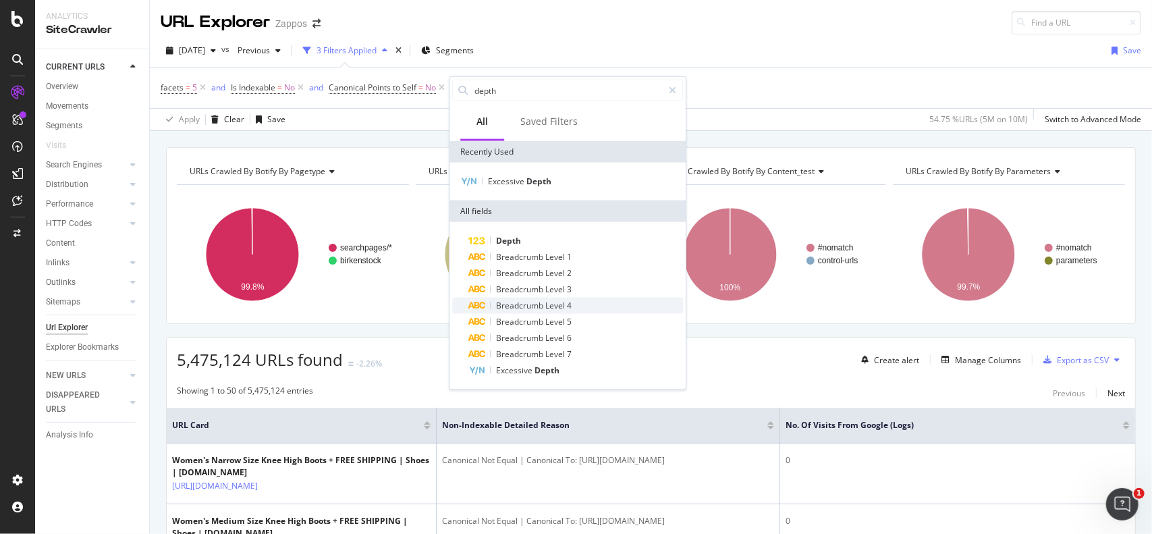
click at [551, 302] on span "Level" at bounding box center [556, 305] width 22 height 11
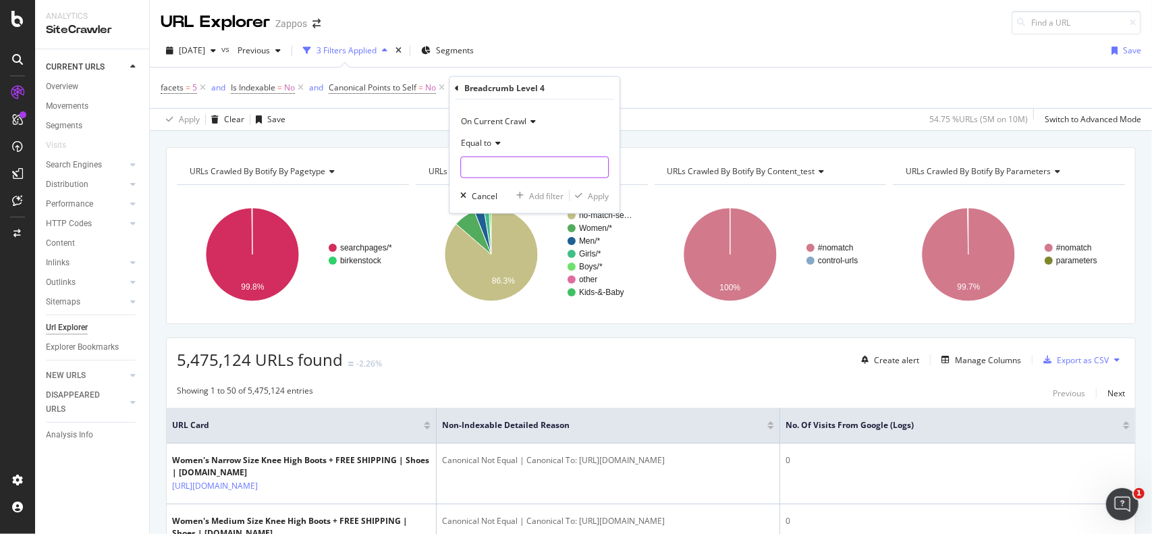
click at [528, 162] on input "text" at bounding box center [534, 168] width 147 height 22
click at [486, 198] on div "Cancel" at bounding box center [485, 195] width 26 height 11
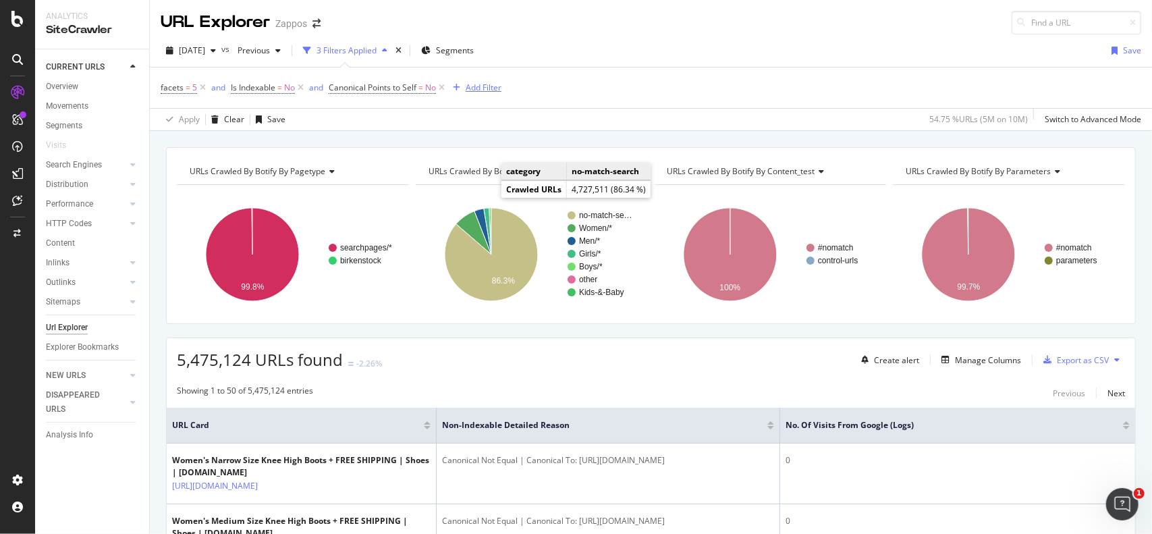
click at [476, 86] on div "Add Filter" at bounding box center [483, 87] width 36 height 11
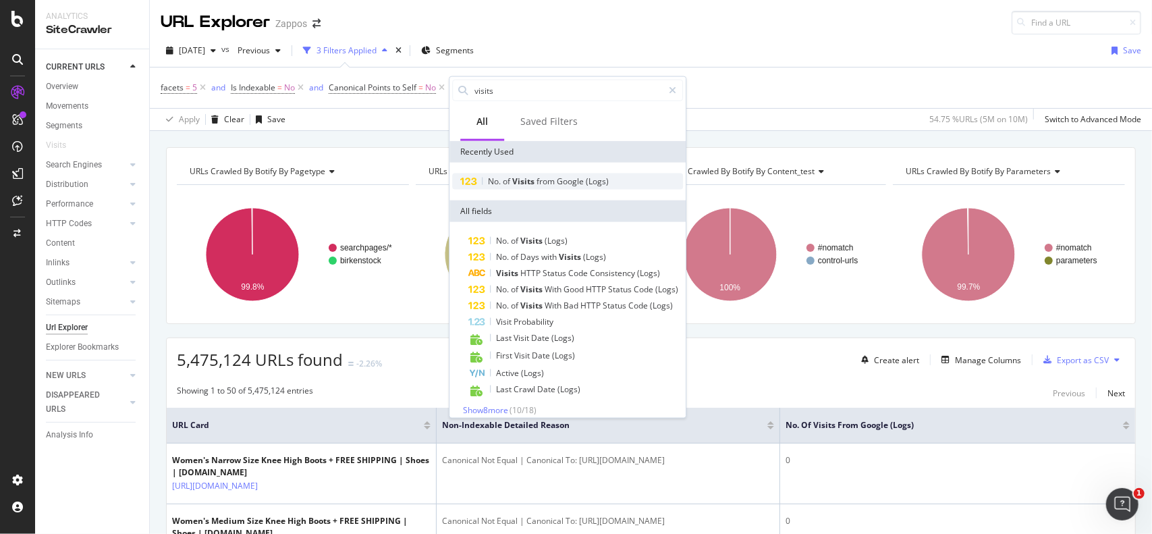
type input "visits"
click at [537, 188] on div "No. of Visits from Google (Logs)" at bounding box center [567, 181] width 231 height 16
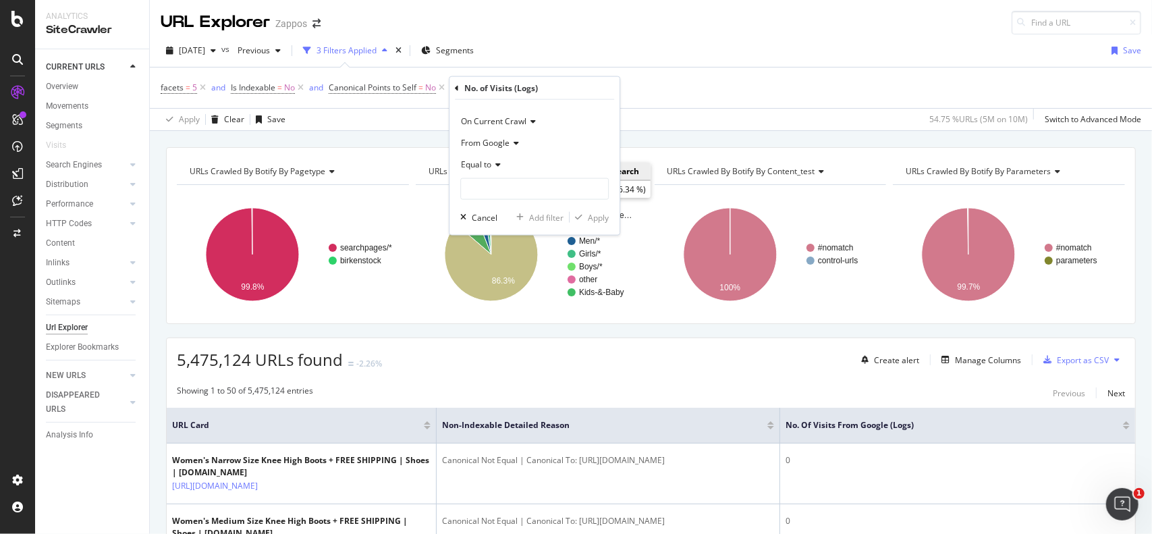
click at [492, 162] on icon at bounding box center [495, 165] width 9 height 8
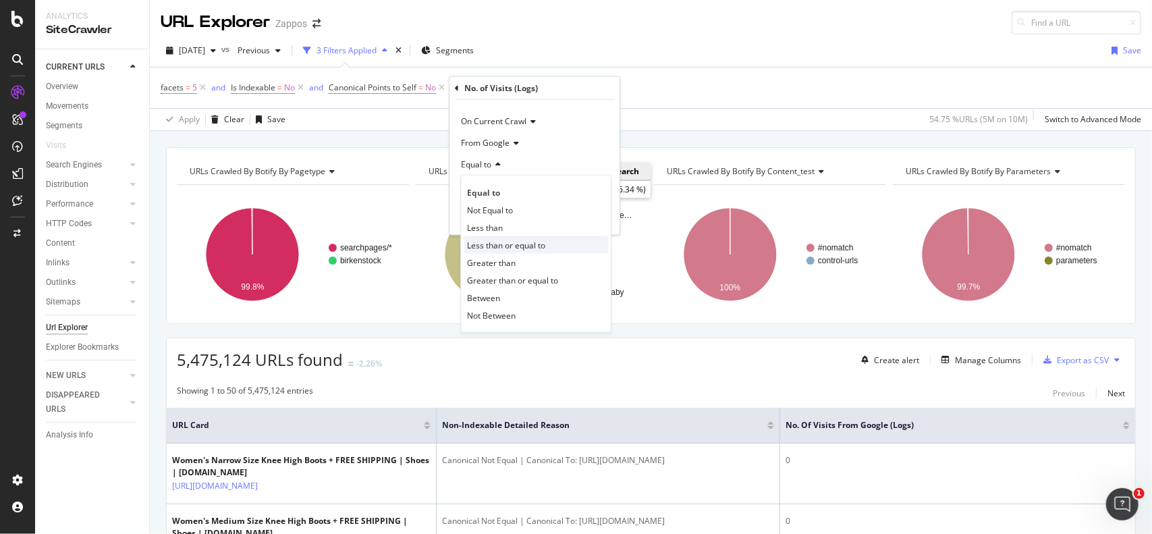
click at [502, 244] on span "Less than or equal to" at bounding box center [506, 244] width 78 height 11
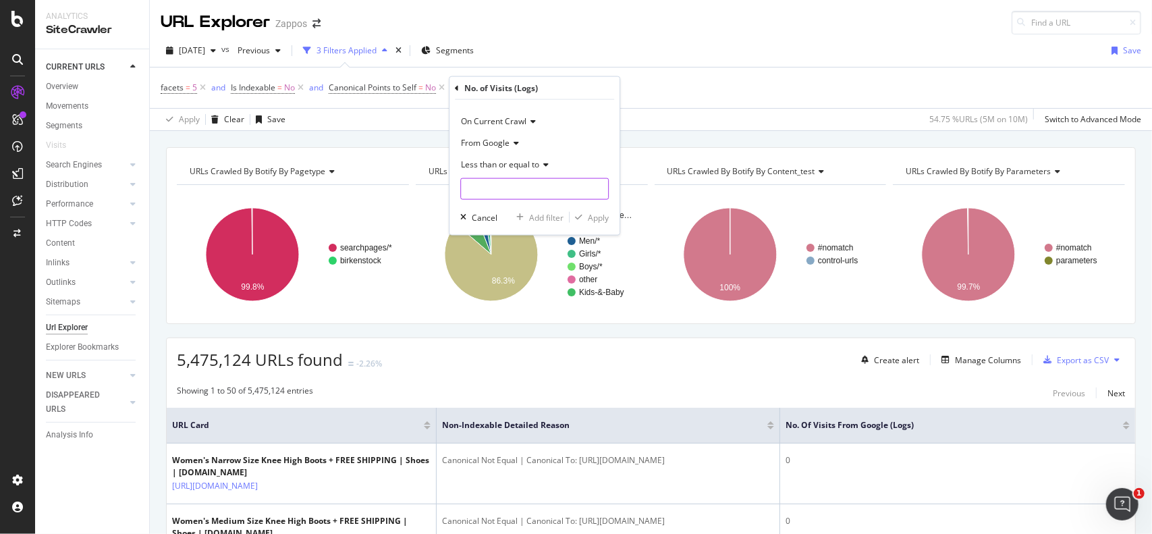
click at [507, 188] on input "number" at bounding box center [534, 189] width 148 height 22
type input "100"
click at [592, 217] on div "Apply" at bounding box center [598, 216] width 21 height 11
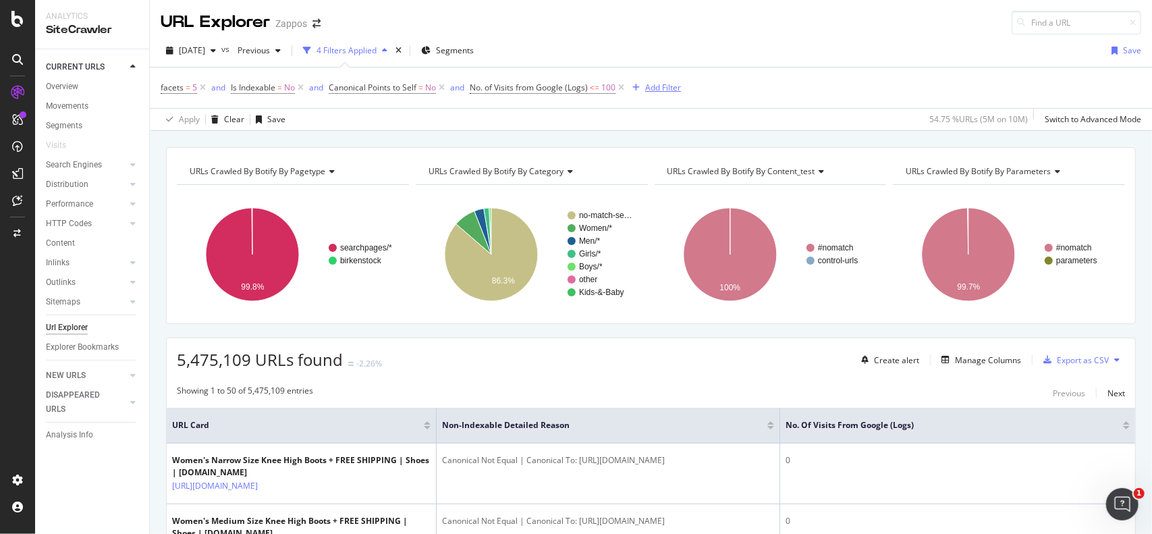
click at [641, 86] on div "button" at bounding box center [636, 88] width 18 height 8
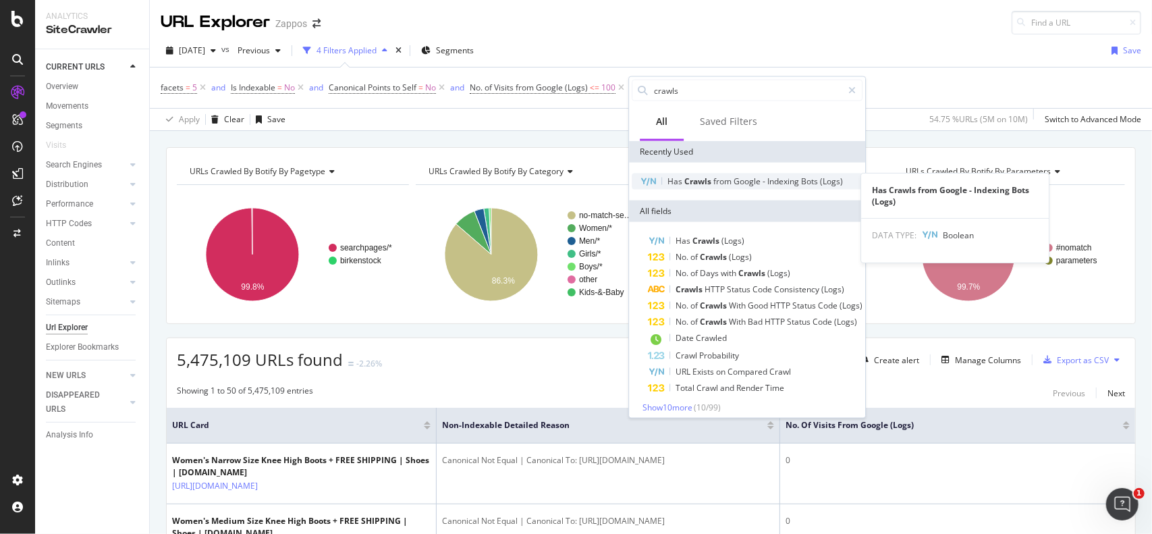
type input "crawls"
click at [716, 187] on div "Has Crawls from Google - Indexing Bots (Logs)" at bounding box center [746, 181] width 231 height 16
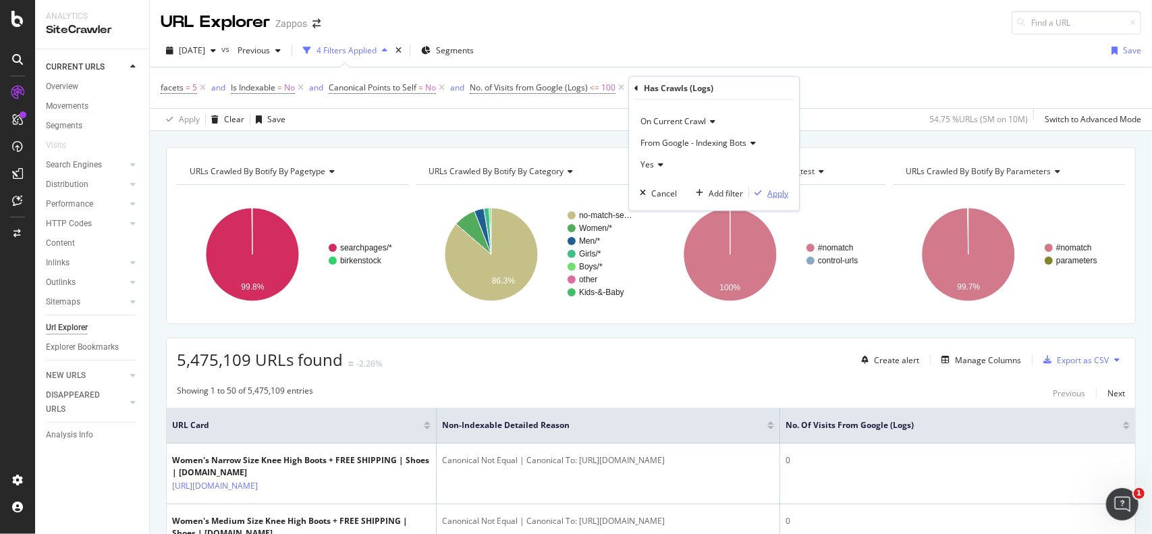
click at [766, 191] on div "button" at bounding box center [758, 193] width 18 height 8
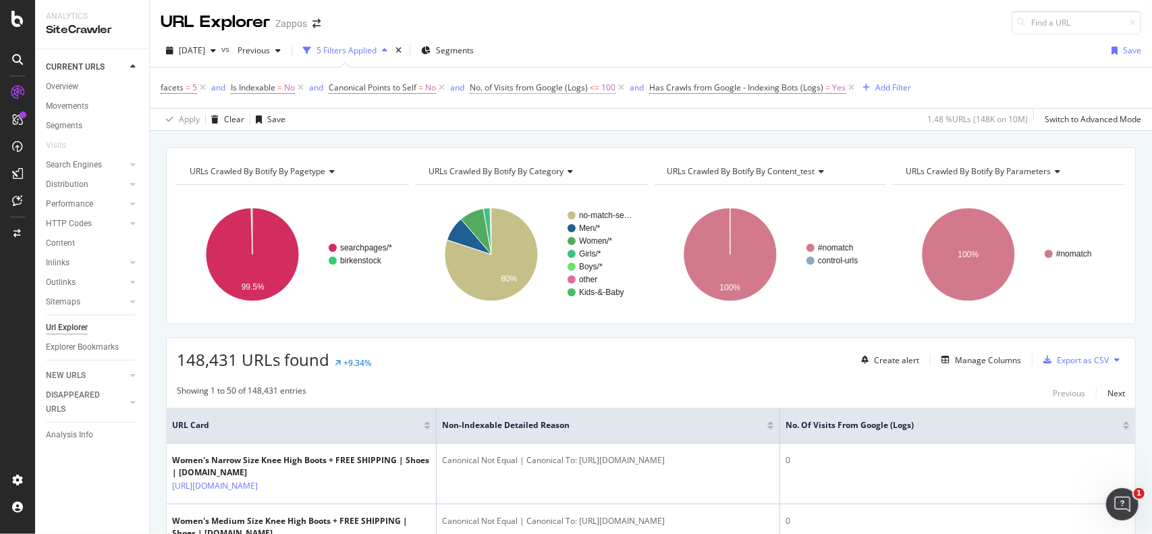
click at [599, 88] on span "<=" at bounding box center [594, 87] width 9 height 11
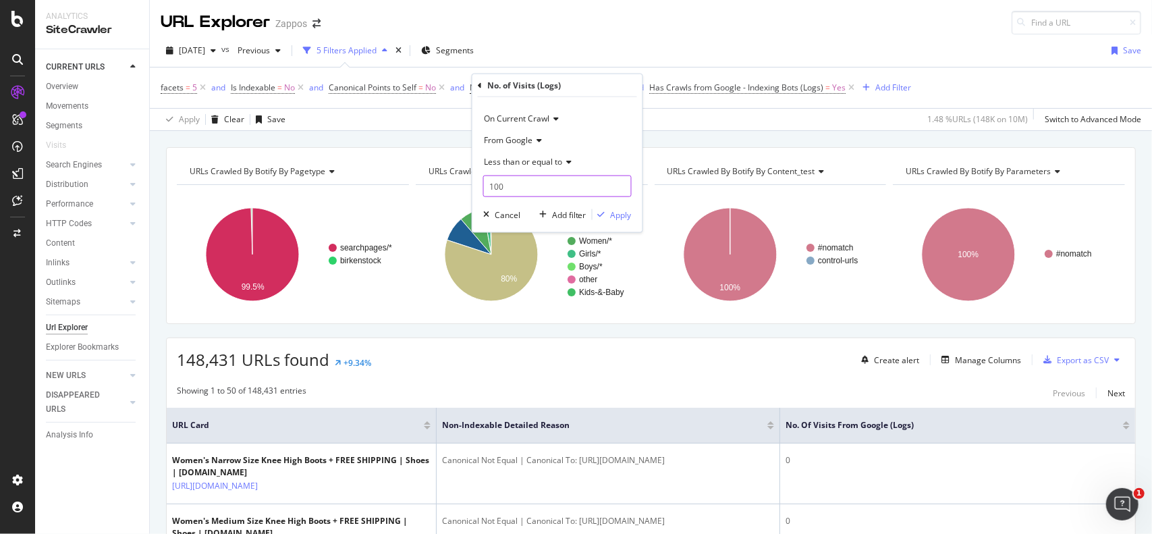
click at [526, 186] on input "100" at bounding box center [557, 186] width 148 height 22
type input "1"
type input "300"
click at [611, 212] on div "Apply" at bounding box center [621, 213] width 21 height 11
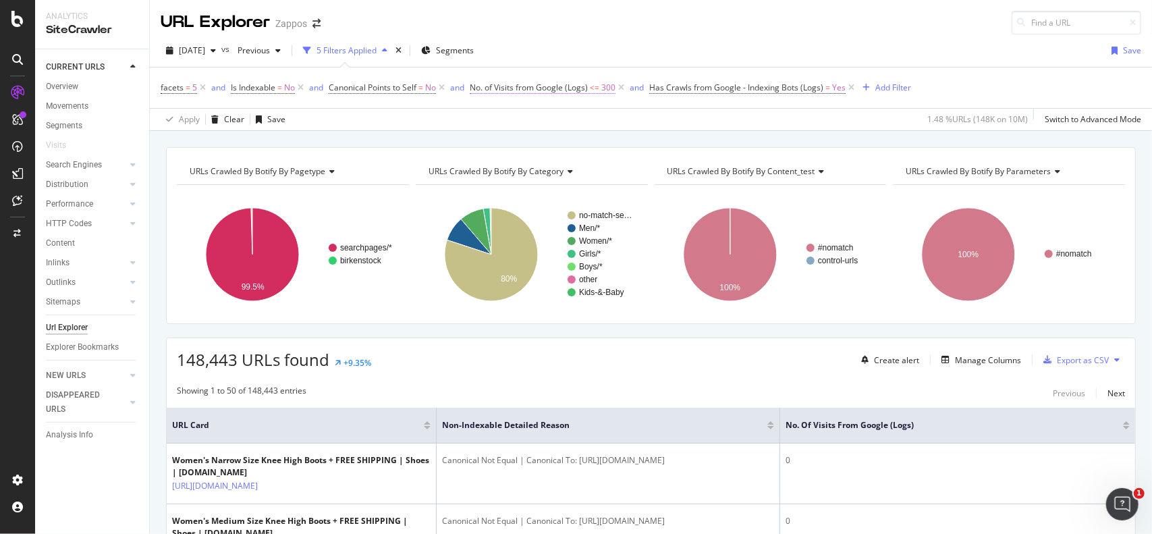
click at [604, 90] on span "300" at bounding box center [608, 87] width 14 height 19
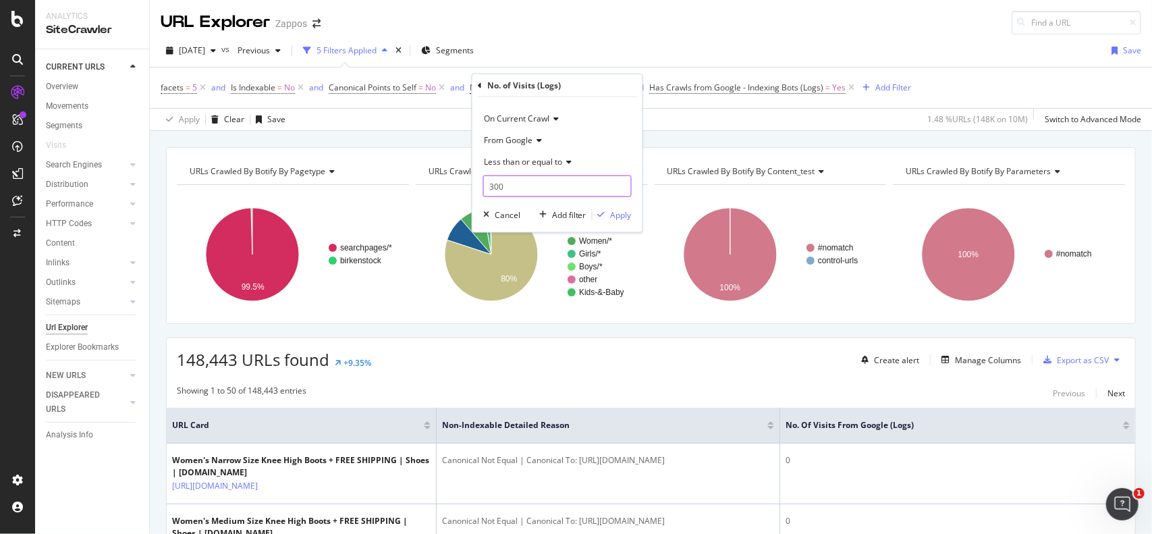
drag, startPoint x: 528, startPoint y: 183, endPoint x: 484, endPoint y: 185, distance: 43.9
click at [484, 185] on input "300" at bounding box center [557, 186] width 148 height 22
type input "1000"
click at [620, 215] on div "Apply" at bounding box center [621, 213] width 21 height 11
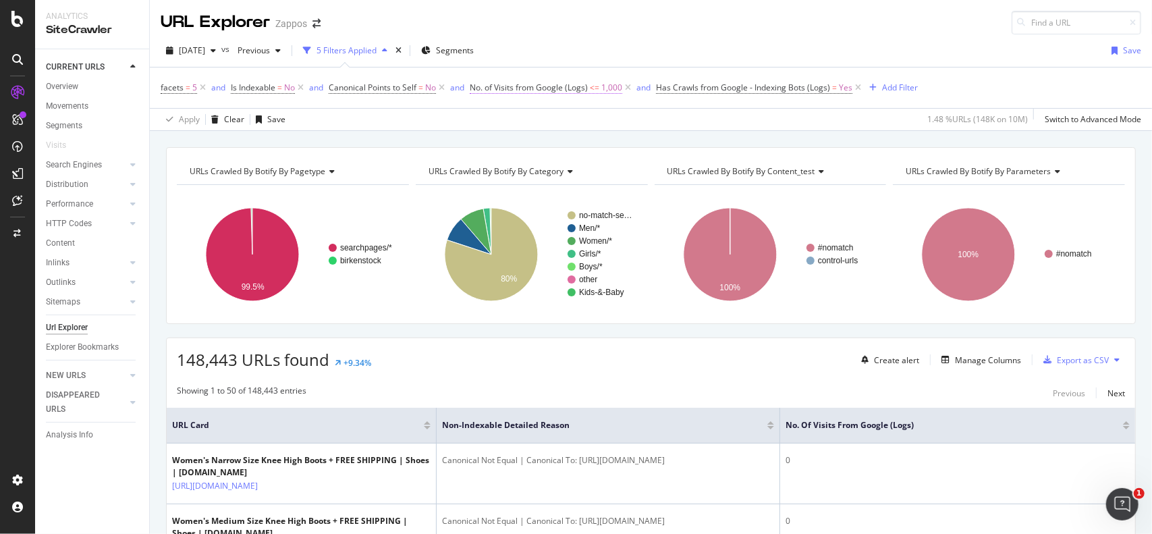
click at [596, 88] on span "<=" at bounding box center [594, 87] width 9 height 11
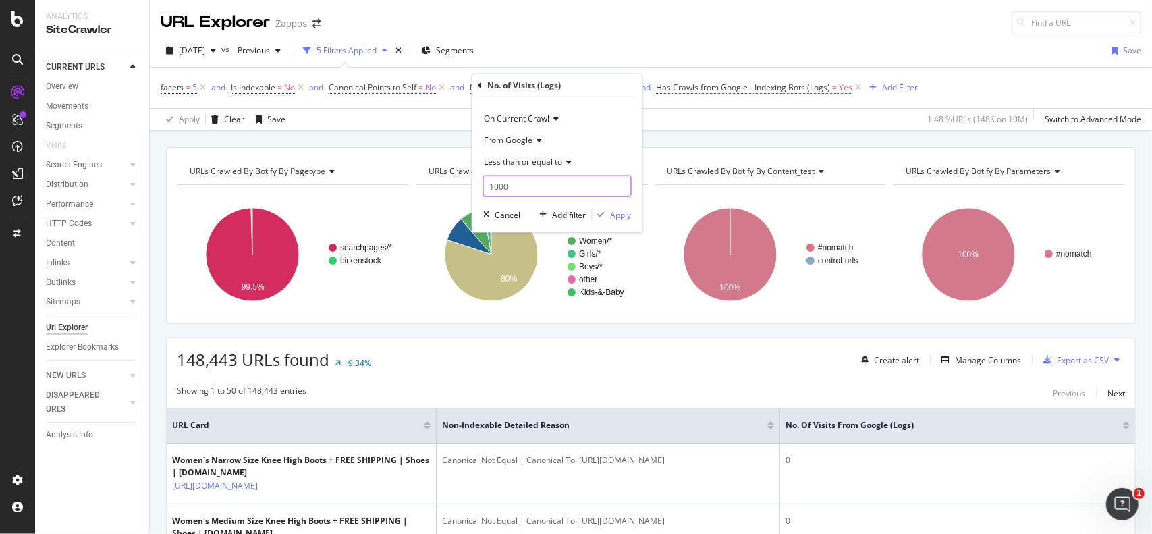
drag, startPoint x: 550, startPoint y: 181, endPoint x: 475, endPoint y: 184, distance: 75.6
click at [475, 184] on div "On Current Crawl From Google Less than or equal to 1000 Cancel Add filter Apply" at bounding box center [557, 164] width 170 height 135
click at [474, 184] on div "On Current Crawl From Google Less than or equal to 1000 Cancel Add filter Apply" at bounding box center [557, 164] width 170 height 135
click at [501, 188] on input "1000" at bounding box center [557, 186] width 148 height 22
type input "1"
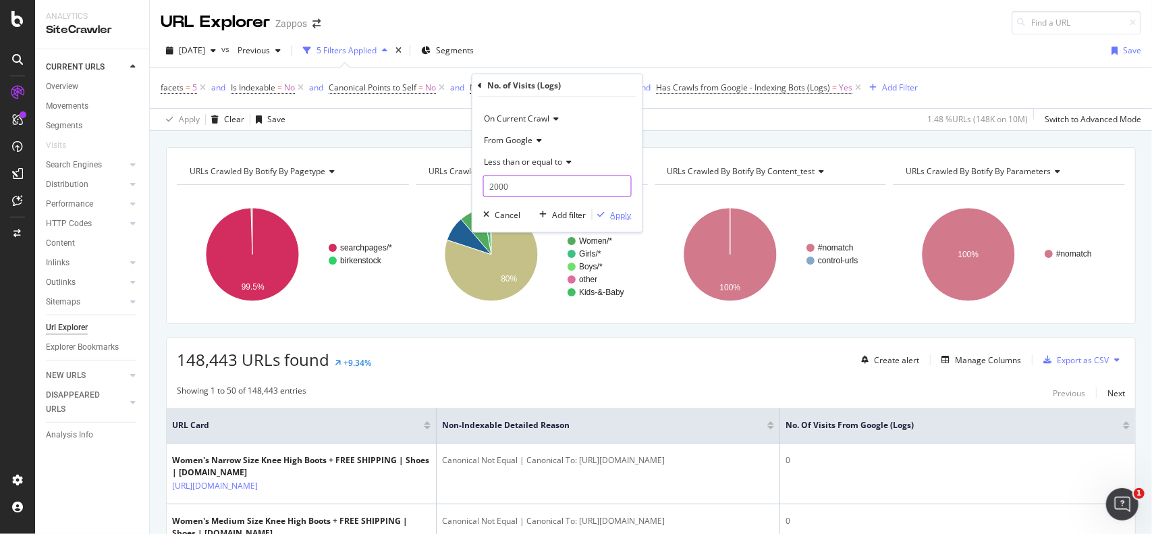
type input "2000"
click at [622, 211] on div "Apply" at bounding box center [621, 213] width 21 height 11
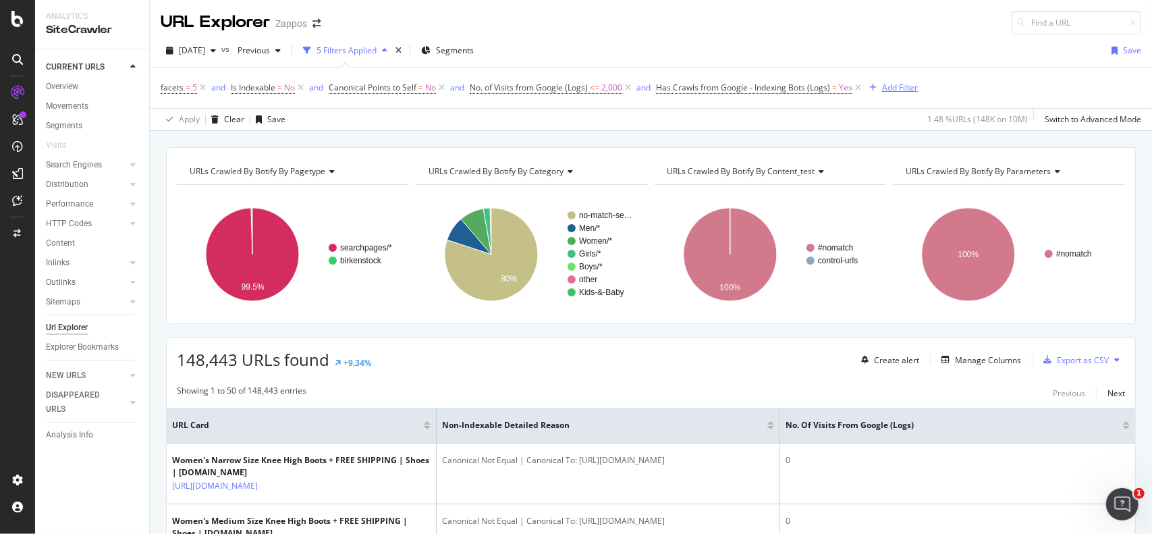
click at [899, 86] on div "Add Filter" at bounding box center [900, 87] width 36 height 11
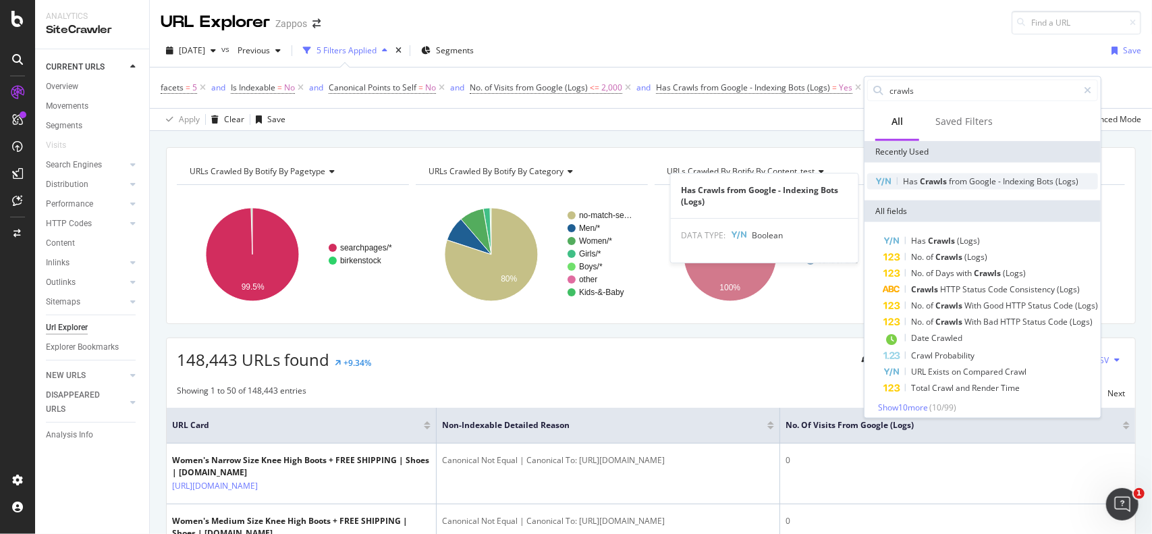
click at [985, 182] on span "Google" at bounding box center [983, 180] width 29 height 11
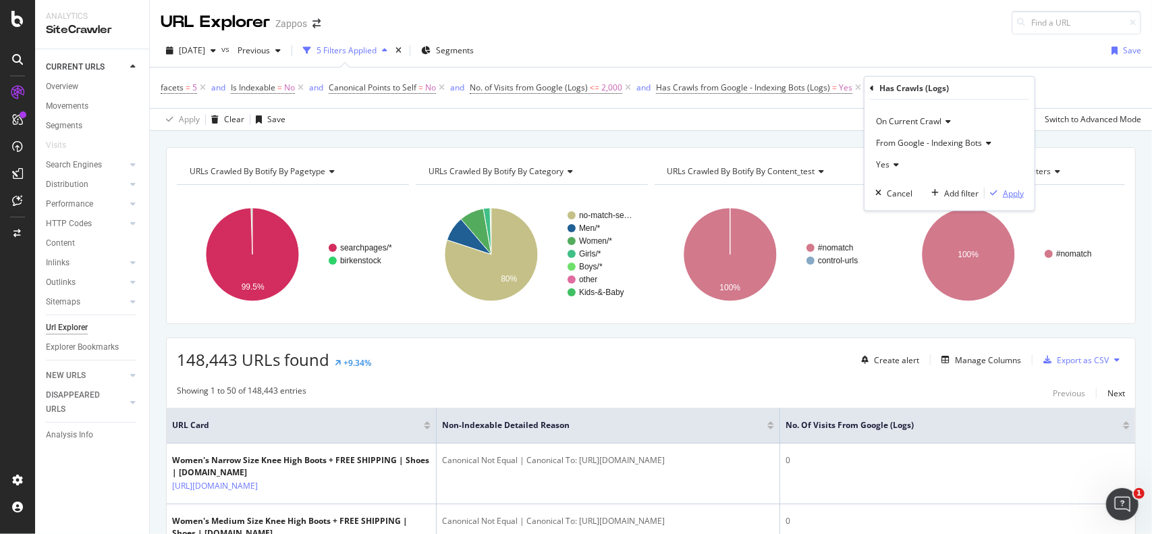
click at [1008, 194] on div "Apply" at bounding box center [1012, 192] width 21 height 11
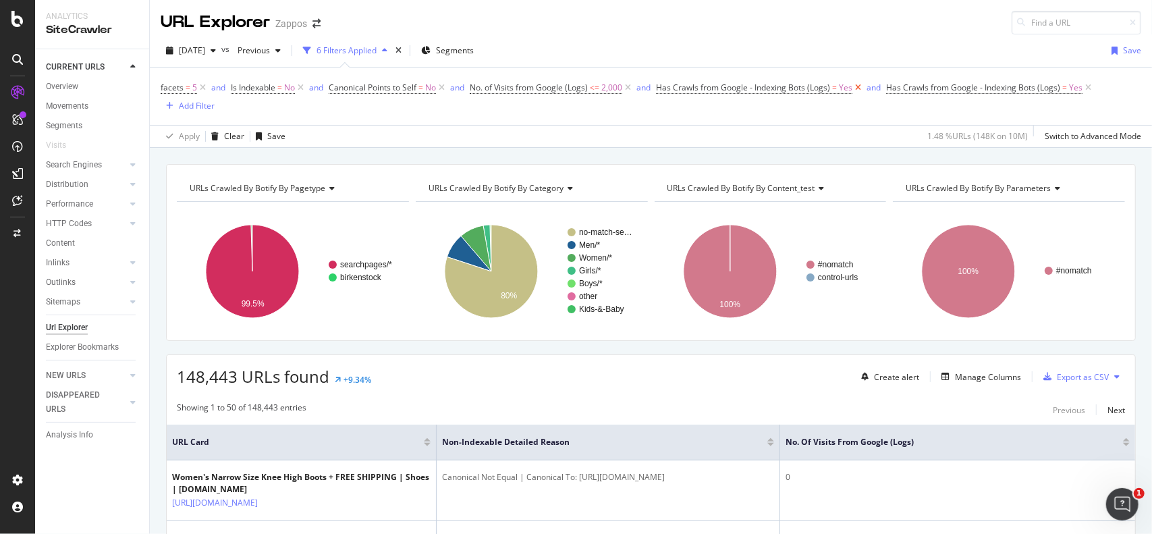
click at [858, 86] on icon at bounding box center [857, 87] width 11 height 13
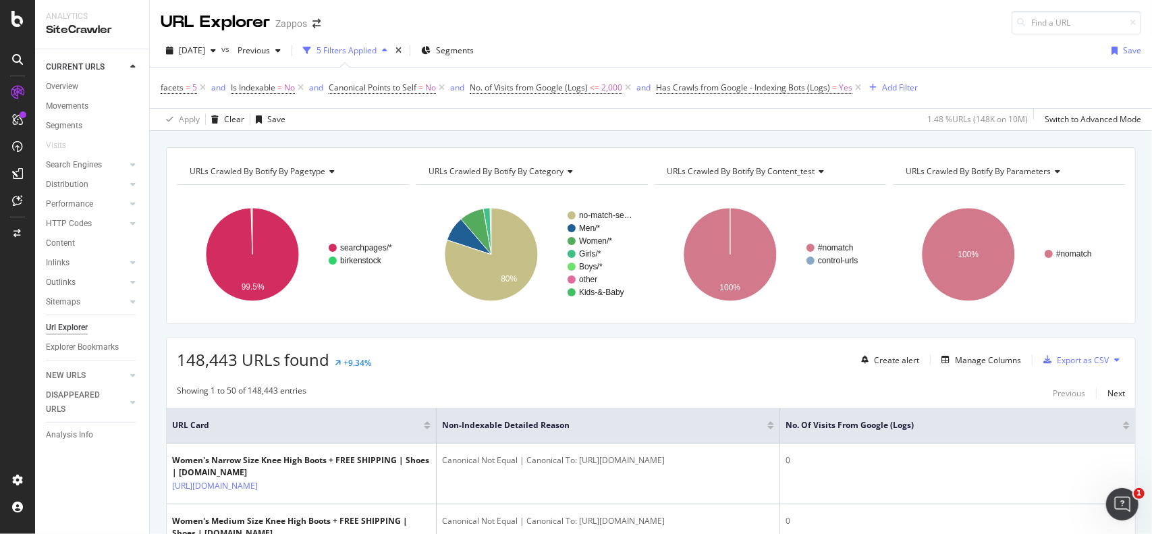
drag, startPoint x: 302, startPoint y: 88, endPoint x: 399, endPoint y: 130, distance: 106.4
click at [302, 88] on icon at bounding box center [300, 87] width 11 height 13
click at [317, 87] on span "Canonical Points to Self" at bounding box center [275, 87] width 88 height 11
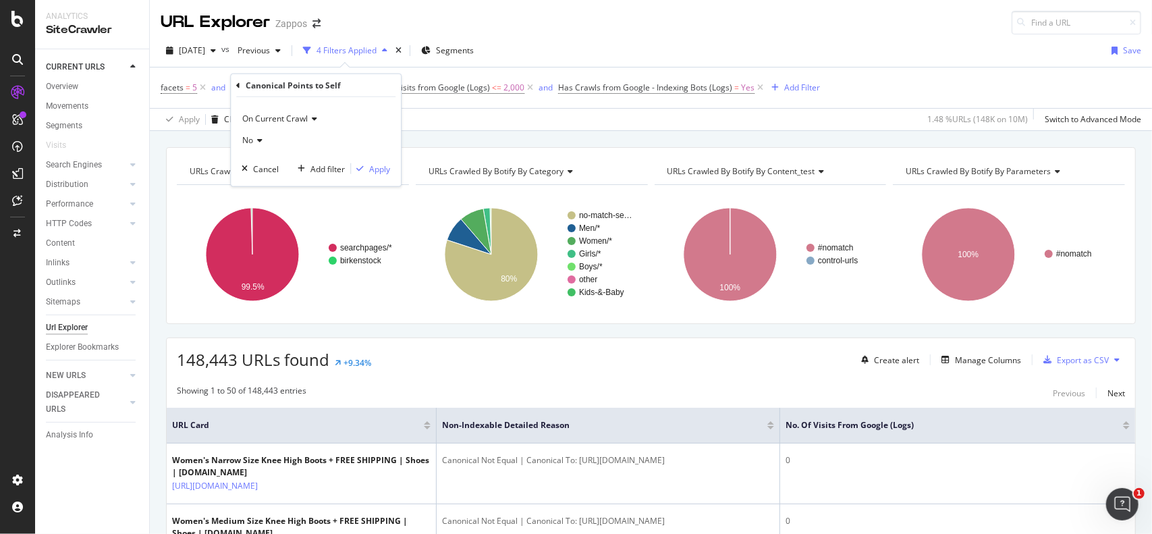
click at [259, 140] on icon at bounding box center [257, 140] width 9 height 8
click at [251, 164] on span "Yes" at bounding box center [254, 167] width 13 height 11
click at [368, 169] on div "button" at bounding box center [360, 169] width 18 height 8
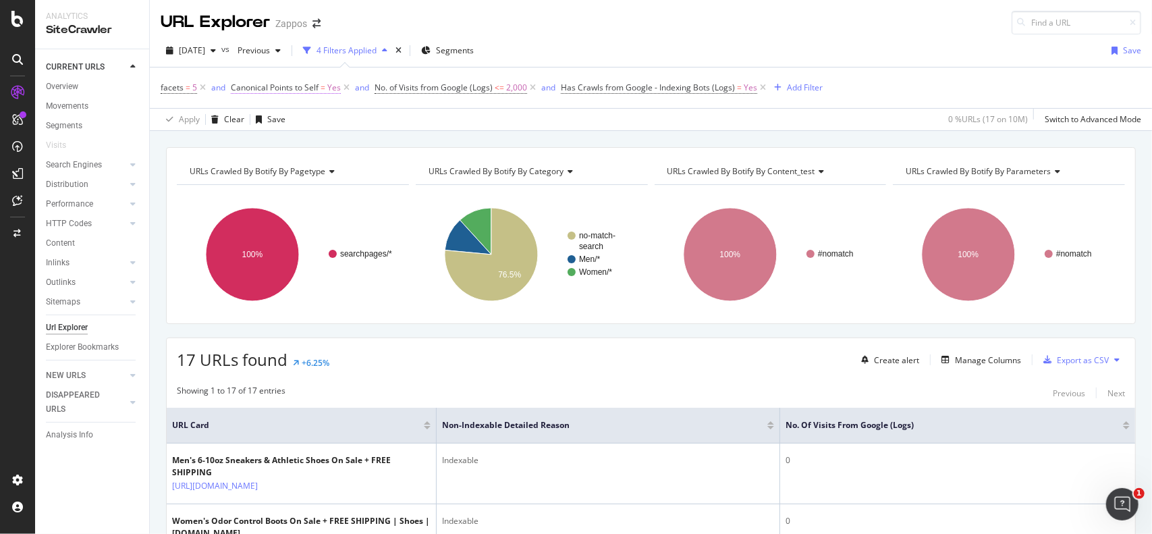
click at [330, 90] on span "Yes" at bounding box center [333, 87] width 13 height 19
click at [260, 144] on icon at bounding box center [260, 140] width 9 height 8
click at [251, 187] on span "No" at bounding box center [253, 184] width 11 height 11
click at [375, 169] on div "Apply" at bounding box center [379, 168] width 21 height 11
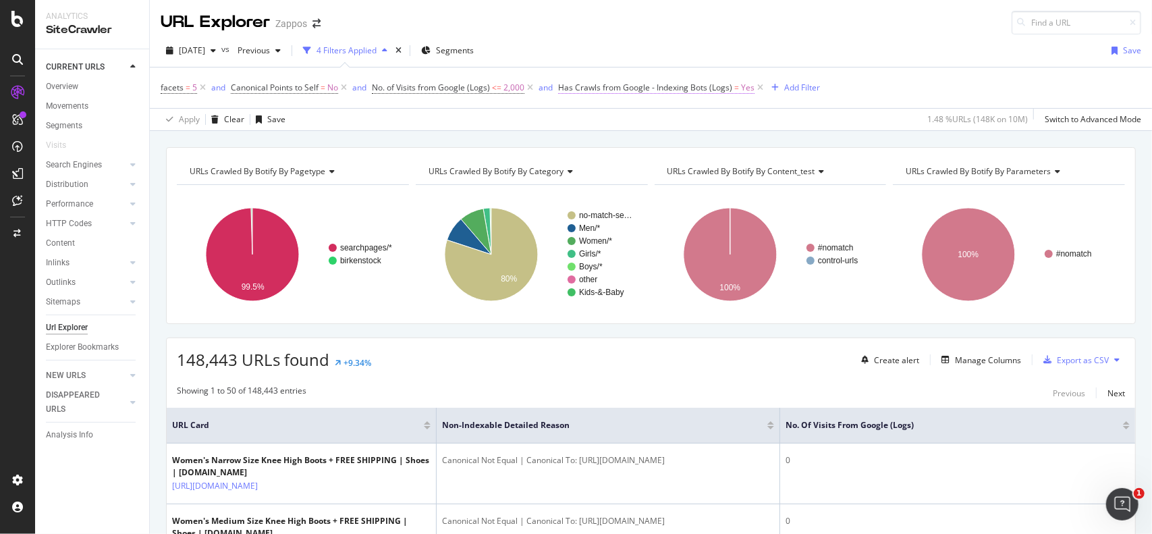
click at [700, 87] on span "Has Crawls from Google - Indexing Bots (Logs)" at bounding box center [645, 87] width 174 height 11
click at [587, 161] on icon at bounding box center [588, 162] width 9 height 8
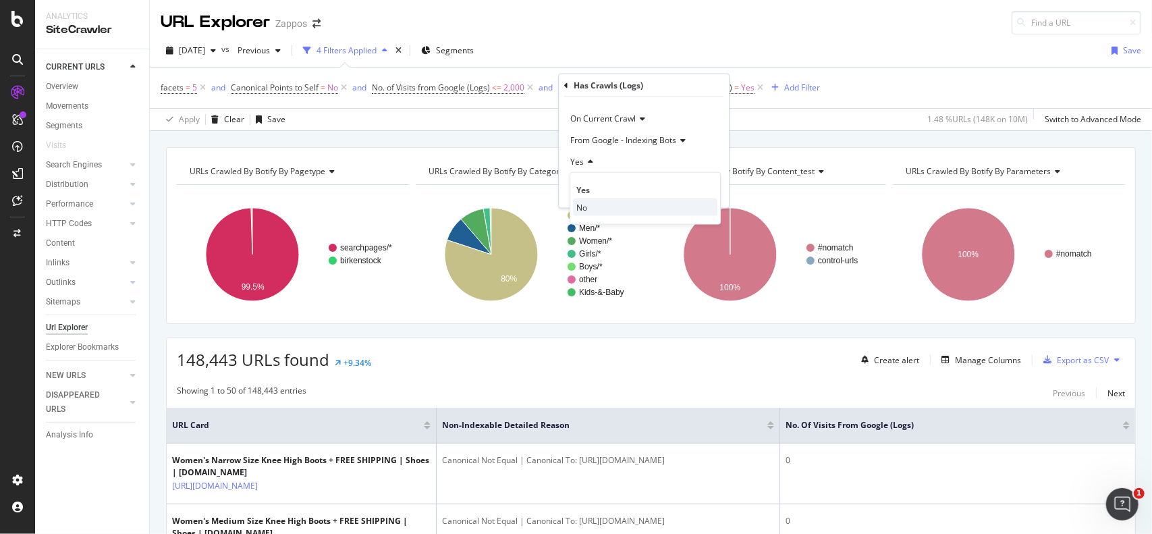
click at [579, 203] on span "No" at bounding box center [581, 206] width 11 height 11
click at [702, 186] on div "Apply" at bounding box center [707, 189] width 21 height 11
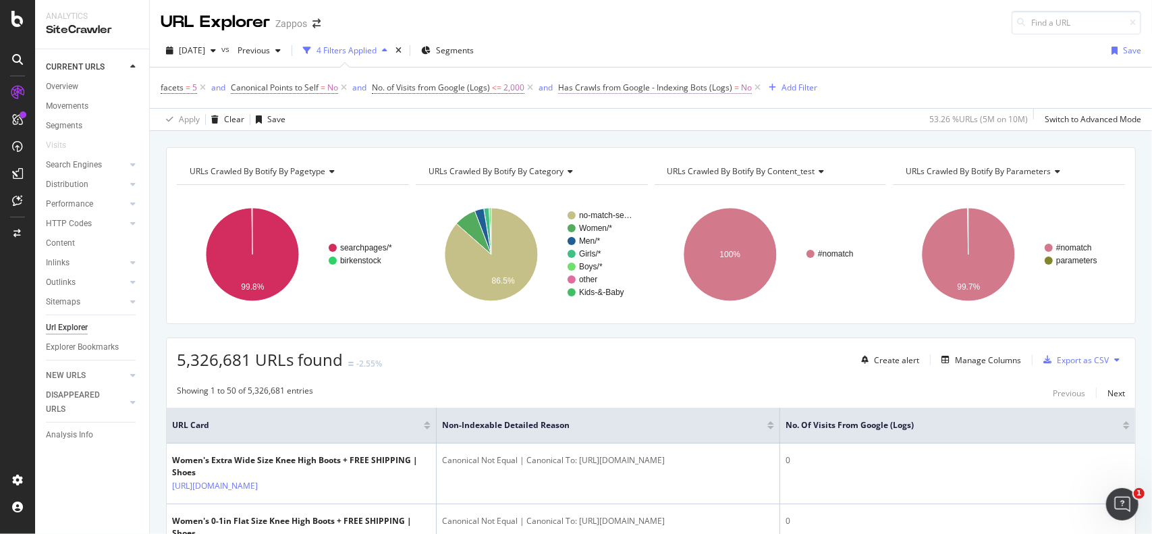
click at [722, 88] on span "Has Crawls from Google - Indexing Bots (Logs)" at bounding box center [645, 87] width 174 height 11
click at [583, 162] on icon at bounding box center [585, 162] width 9 height 8
click at [575, 186] on div "Yes" at bounding box center [645, 190] width 144 height 18
click at [705, 189] on div "Apply" at bounding box center [707, 189] width 21 height 11
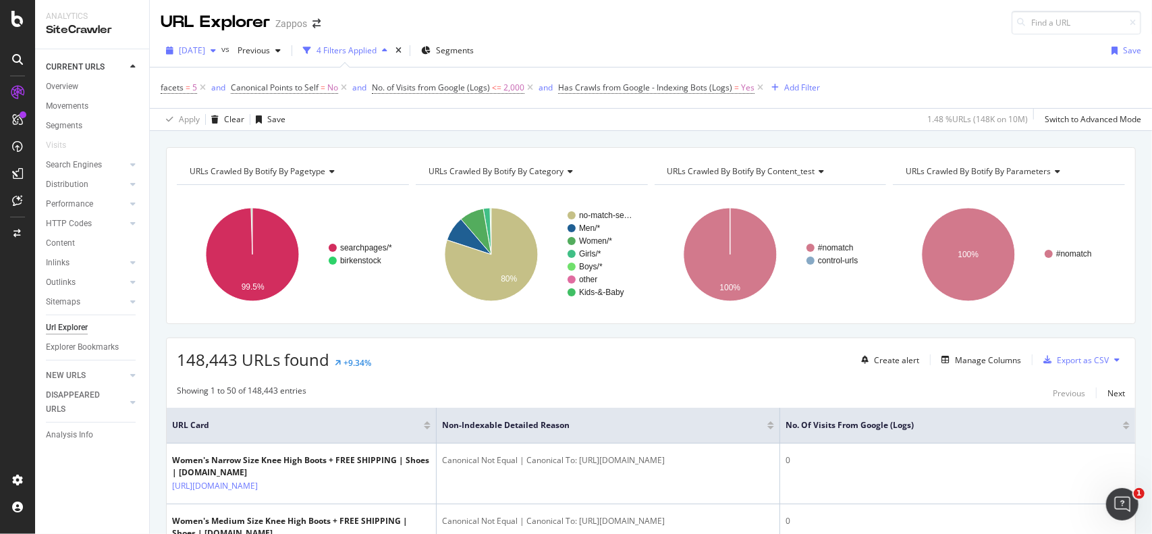
click at [216, 53] on icon "button" at bounding box center [212, 51] width 5 height 8
click at [585, 18] on div "URL Explorer Zappos" at bounding box center [651, 17] width 1002 height 34
click at [281, 50] on icon "button" at bounding box center [277, 51] width 5 height 8
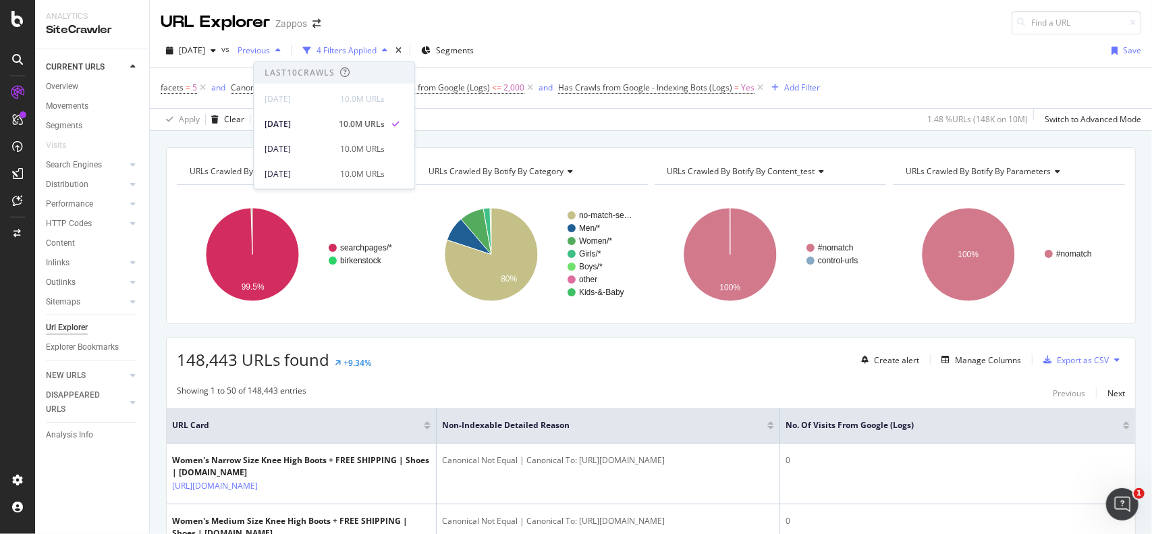
click at [281, 50] on icon "button" at bounding box center [277, 51] width 5 height 8
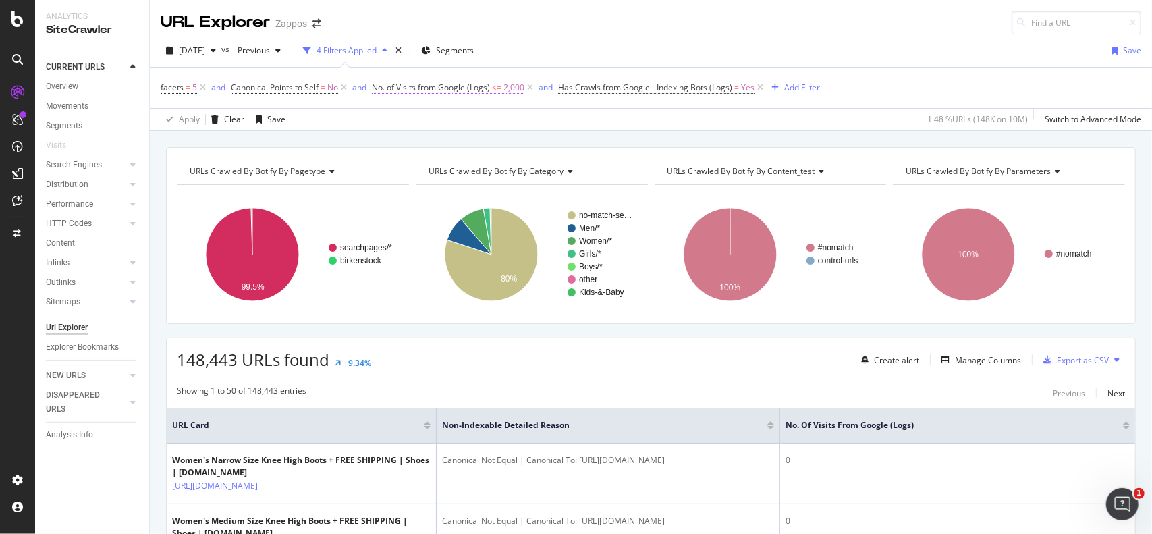
click at [497, 88] on span "<=" at bounding box center [496, 87] width 9 height 11
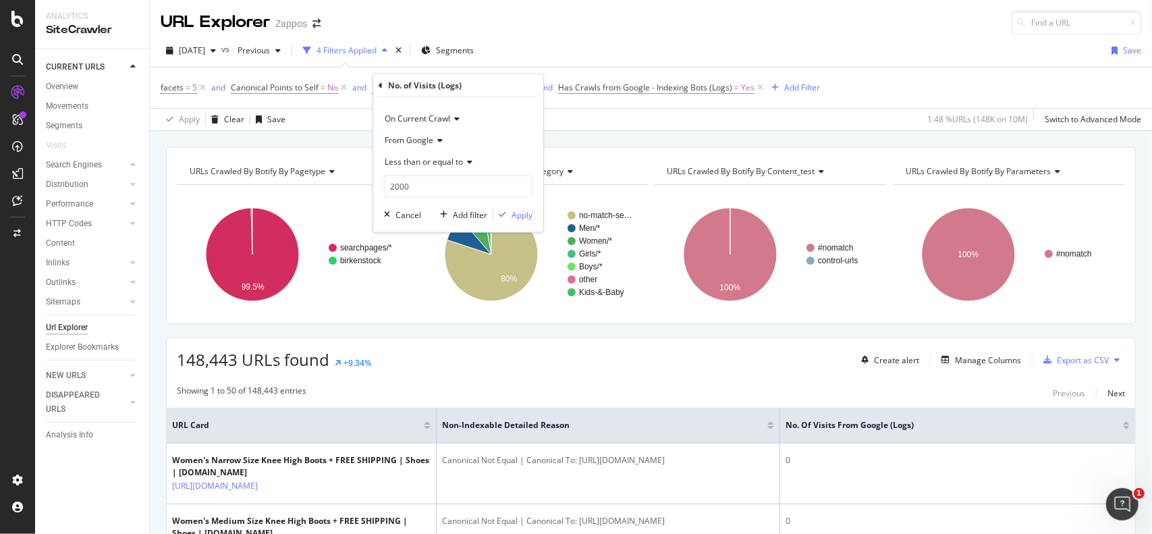
click at [456, 163] on span "Less than or equal to" at bounding box center [424, 161] width 78 height 11
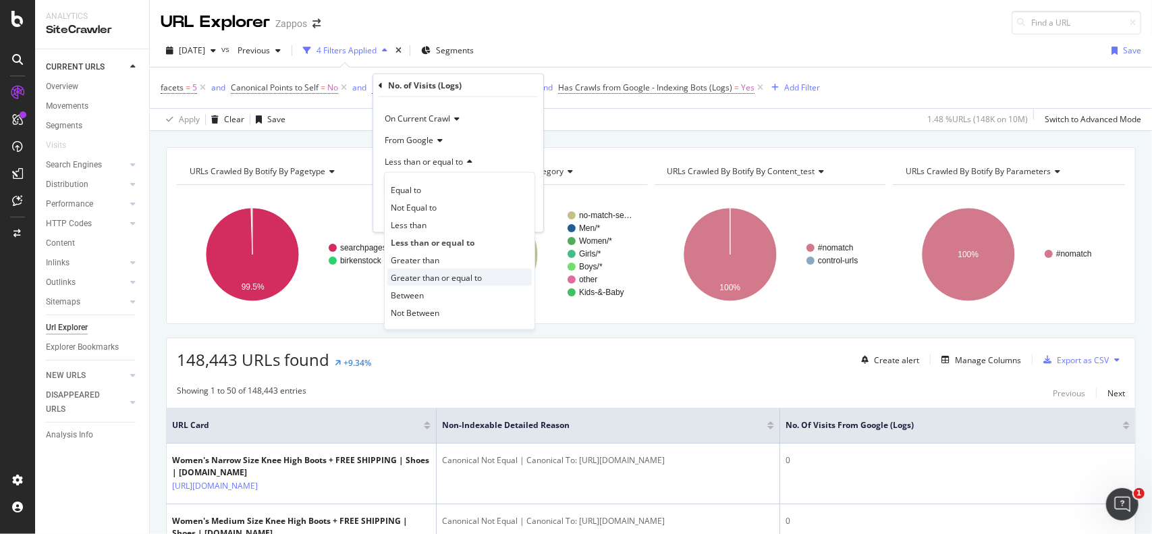
click at [421, 277] on span "Greater than or equal to" at bounding box center [436, 276] width 91 height 11
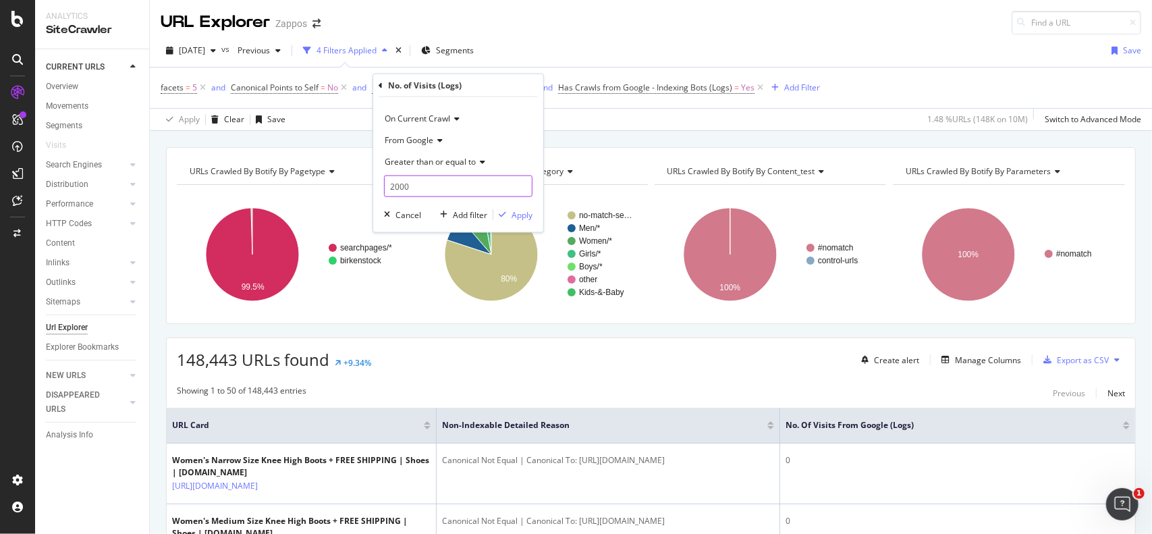
drag, startPoint x: 425, startPoint y: 187, endPoint x: 353, endPoint y: 188, distance: 71.5
click at [353, 188] on body "Analytics SiteCrawler CURRENT URLS Overview Movements Segments Visits Search En…" at bounding box center [576, 267] width 1152 height 534
type input "2"
type input "1"
click at [513, 210] on div "Apply" at bounding box center [521, 213] width 21 height 11
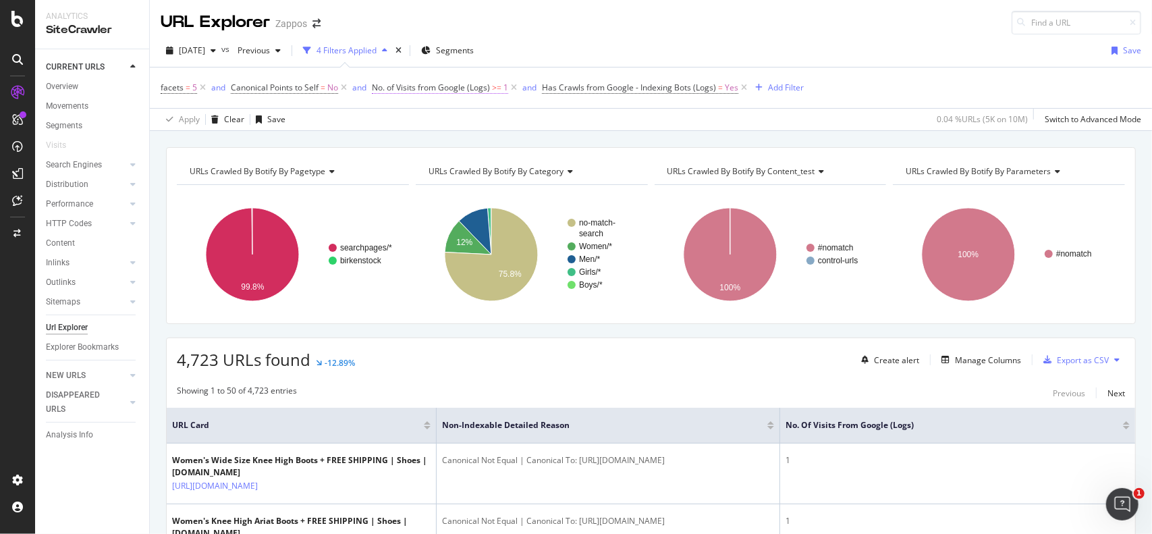
click at [424, 85] on span "No. of Visits from Google (Logs)" at bounding box center [431, 87] width 118 height 11
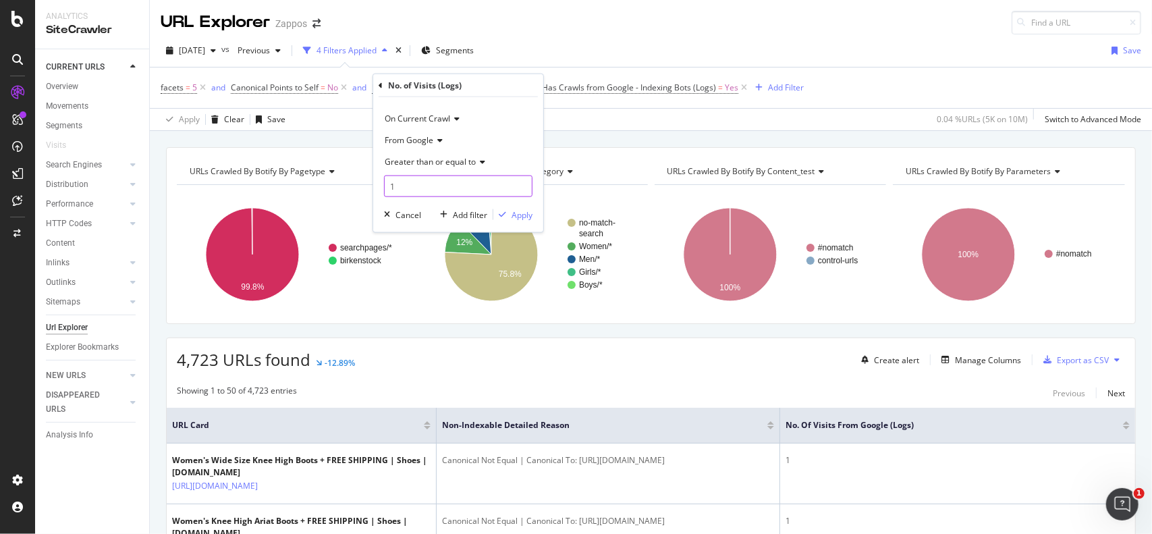
drag, startPoint x: 406, startPoint y: 181, endPoint x: 386, endPoint y: 181, distance: 20.2
click at [386, 181] on input "1" at bounding box center [458, 186] width 148 height 22
click at [422, 161] on span "Greater than or equal to" at bounding box center [430, 161] width 91 height 11
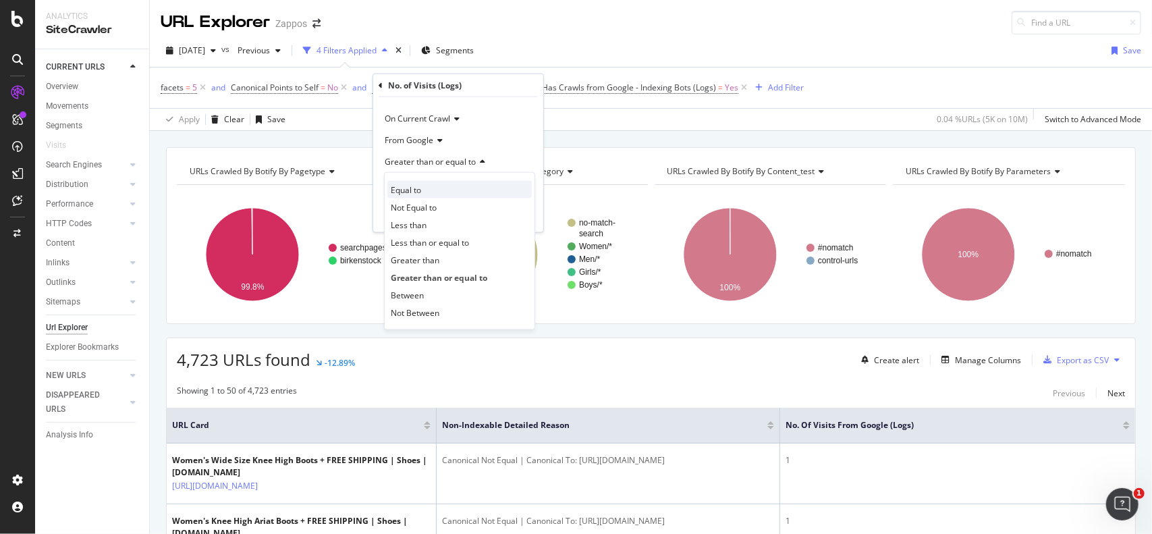
click at [415, 186] on span "Equal to" at bounding box center [406, 188] width 30 height 11
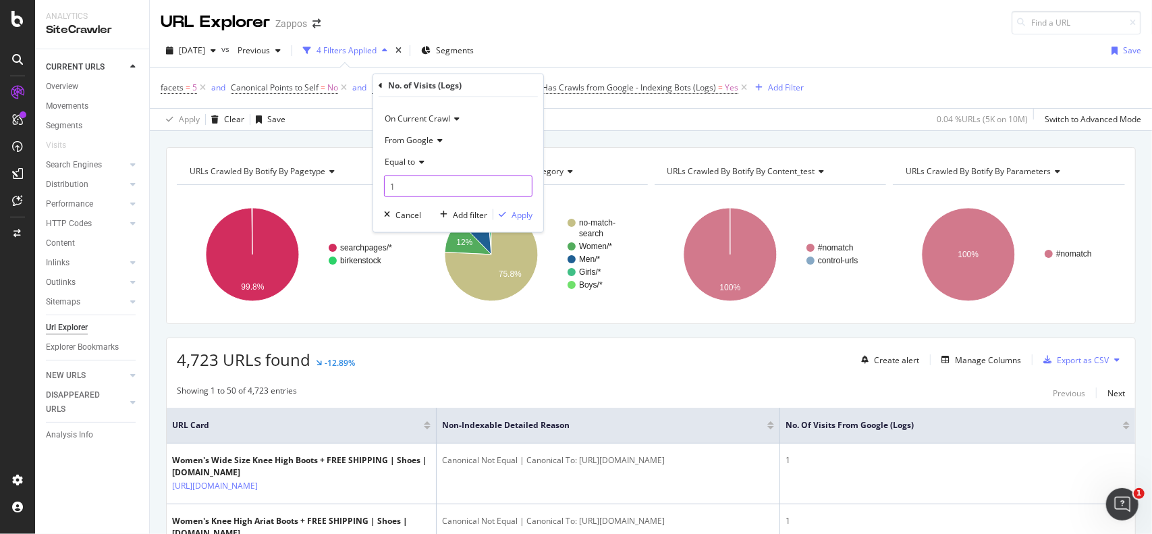
drag, startPoint x: 419, startPoint y: 186, endPoint x: 367, endPoint y: 188, distance: 52.0
click at [367, 188] on body "Analytics SiteCrawler CURRENT URLS Overview Movements Segments Visits Search En…" at bounding box center [576, 267] width 1152 height 534
type input "0"
click at [517, 213] on div "Apply" at bounding box center [521, 213] width 21 height 11
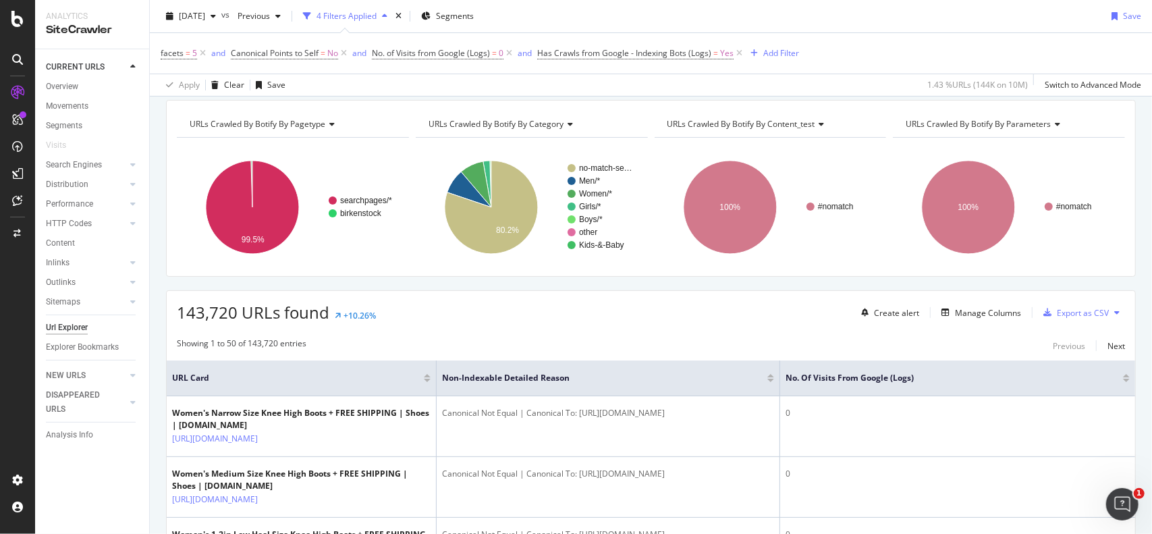
scroll to position [67, 0]
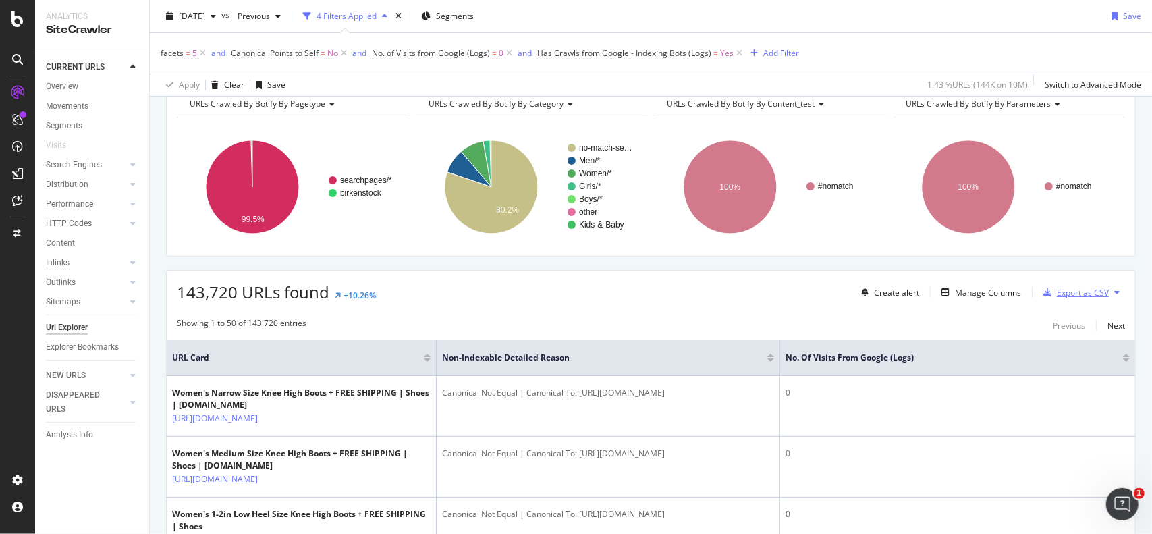
click at [1056, 291] on div "Export as CSV" at bounding box center [1082, 292] width 52 height 11
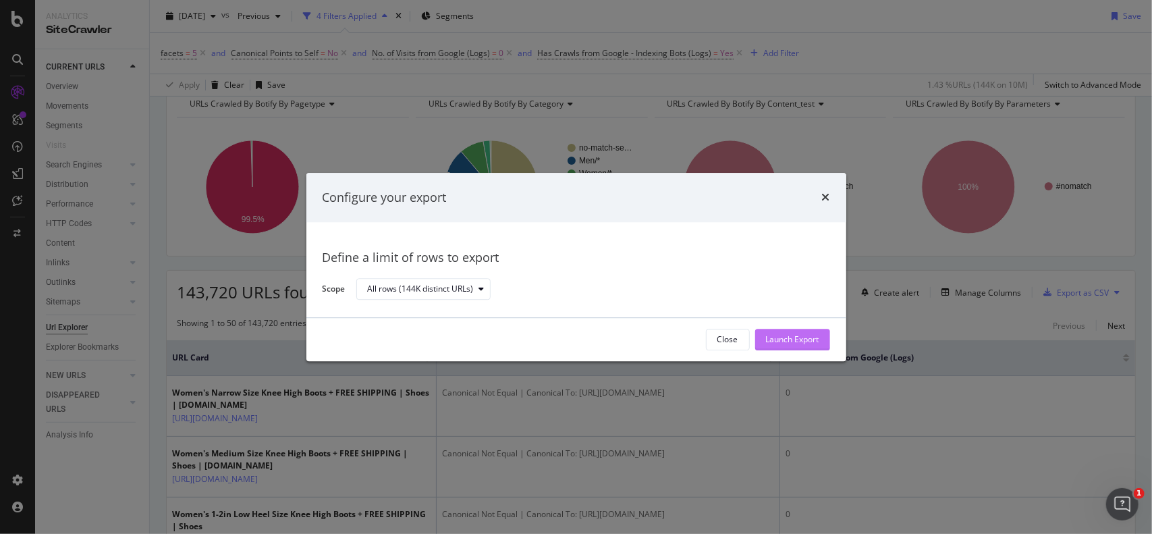
click at [788, 342] on div "Launch Export" at bounding box center [792, 339] width 53 height 11
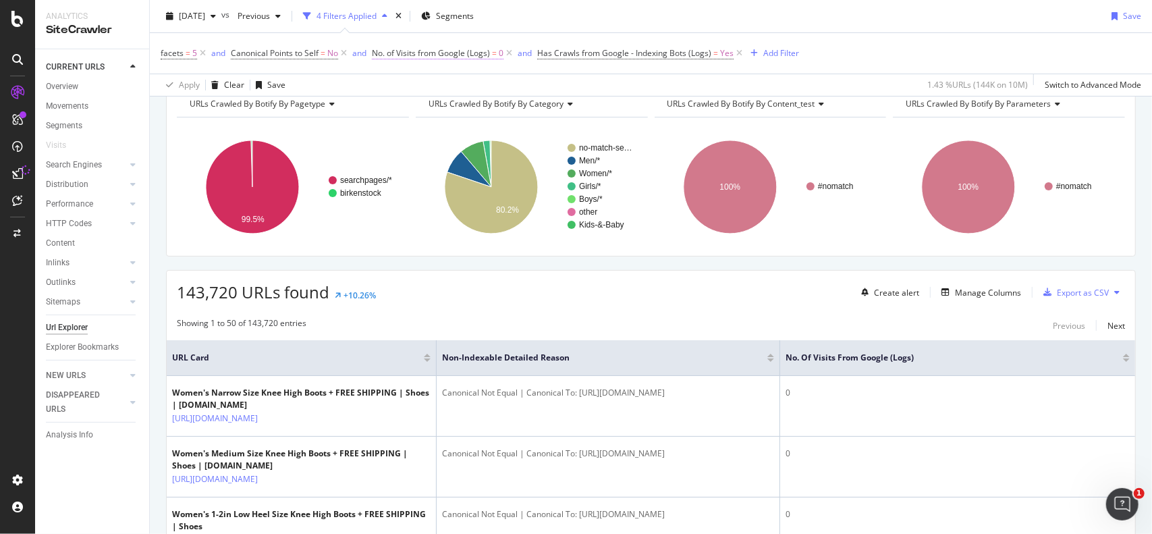
click at [462, 55] on span "No. of Visits from Google (Logs)" at bounding box center [431, 52] width 118 height 11
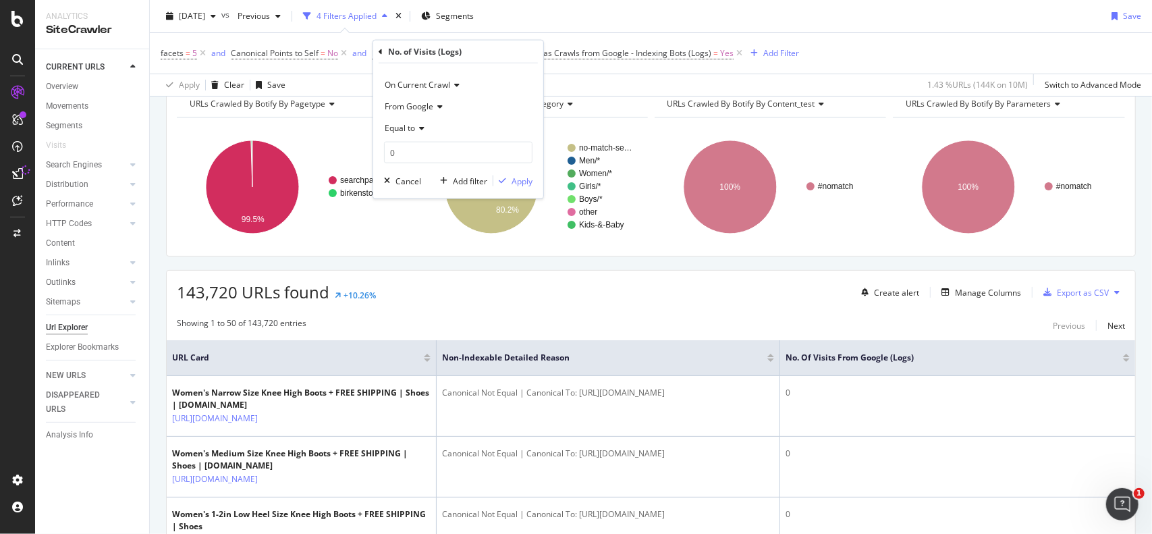
click at [879, 53] on div "facets = 5 and Canonical Points to Self = No and No. of Visits from Google (Log…" at bounding box center [651, 53] width 980 height 40
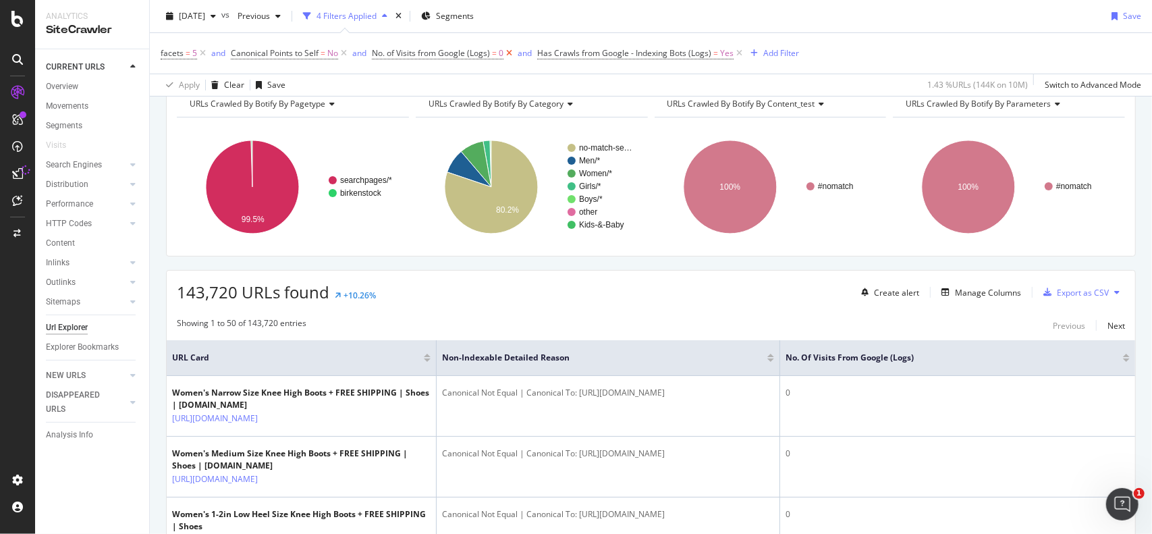
click at [509, 53] on icon at bounding box center [508, 53] width 11 height 13
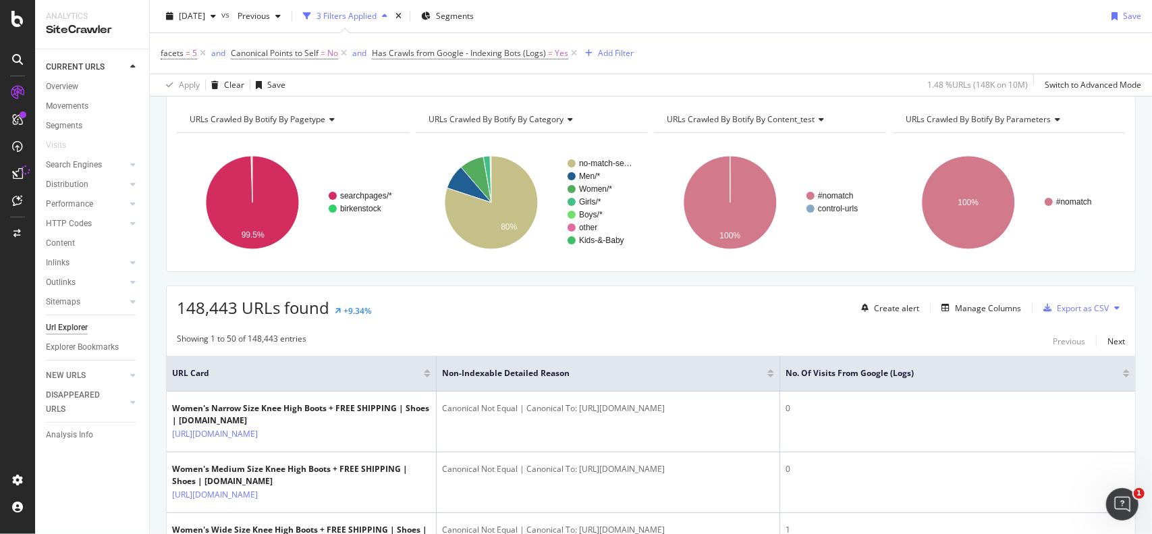
scroll to position [67, 0]
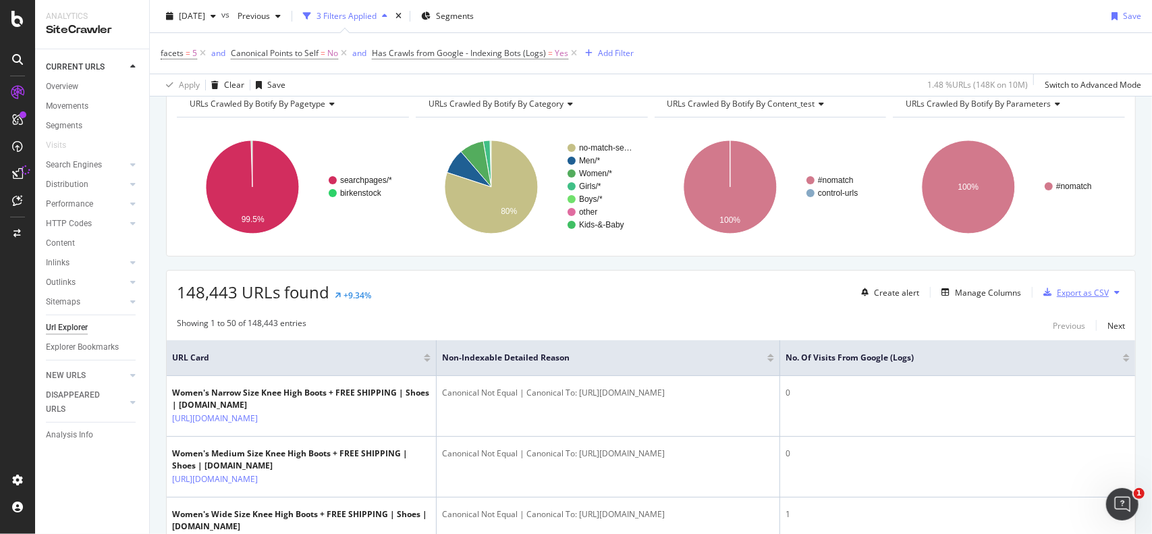
click at [1071, 291] on div "Export as CSV" at bounding box center [1082, 292] width 52 height 11
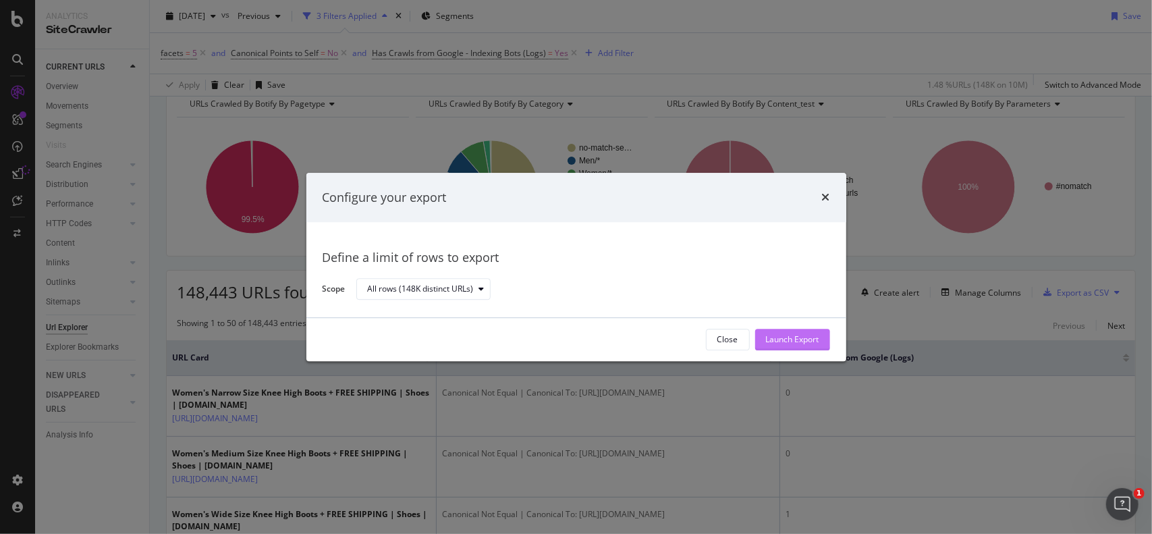
click at [795, 339] on div "Launch Export" at bounding box center [792, 339] width 53 height 11
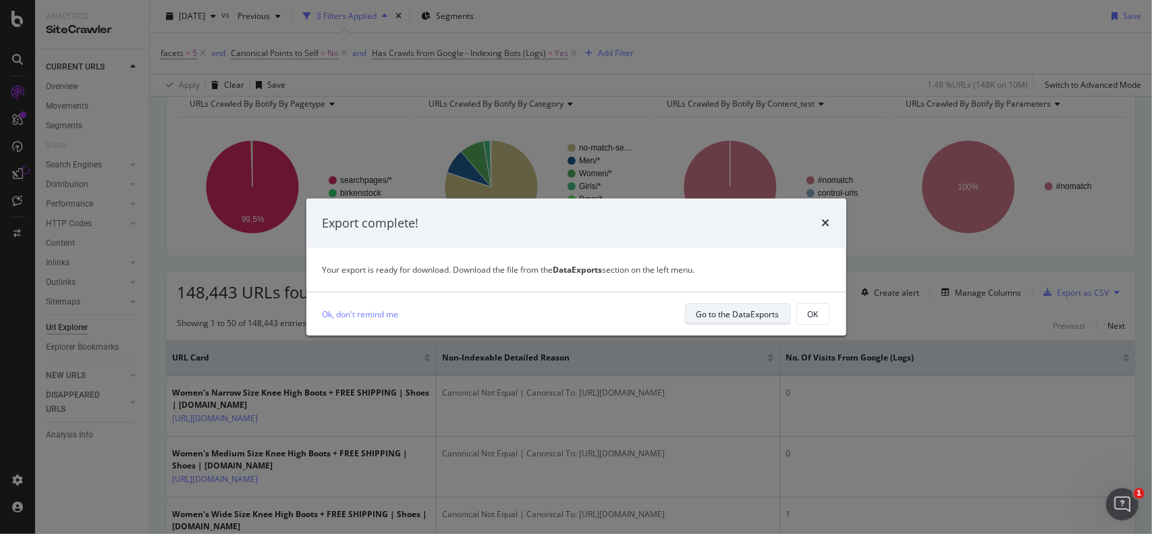
click at [741, 314] on div "Go to the DataExports" at bounding box center [737, 313] width 83 height 11
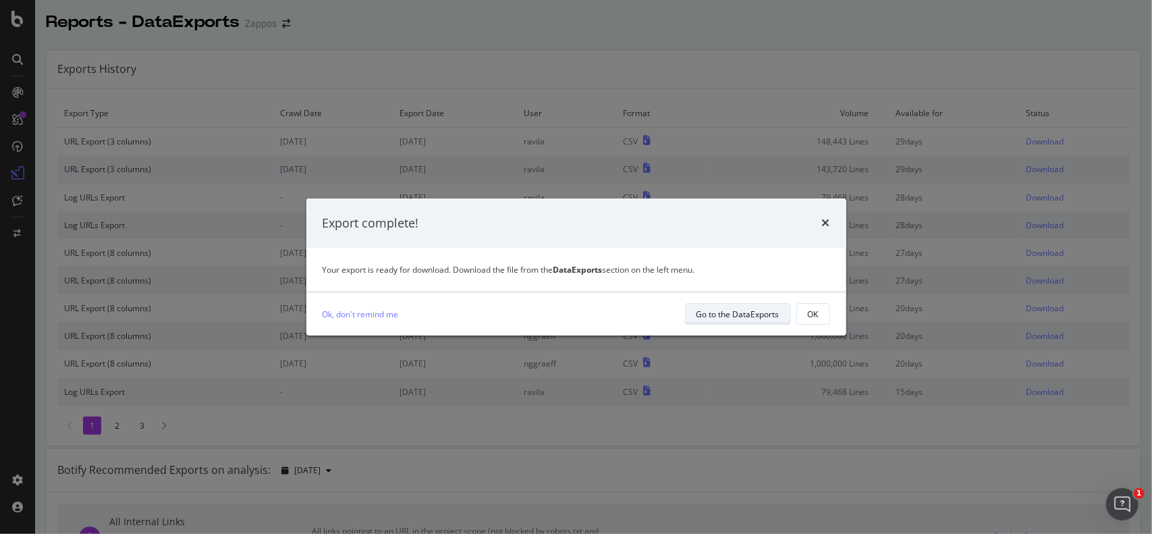
click at [742, 311] on div "Go to the DataExports" at bounding box center [737, 313] width 83 height 11
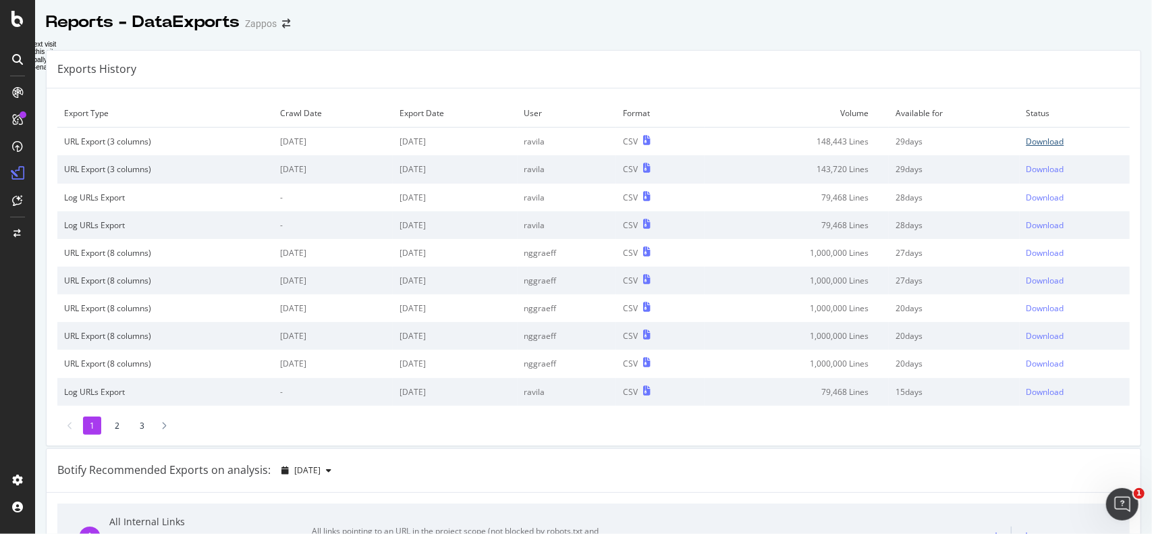
click at [1026, 140] on div "Download" at bounding box center [1045, 141] width 38 height 11
